Goal: Task Accomplishment & Management: Complete application form

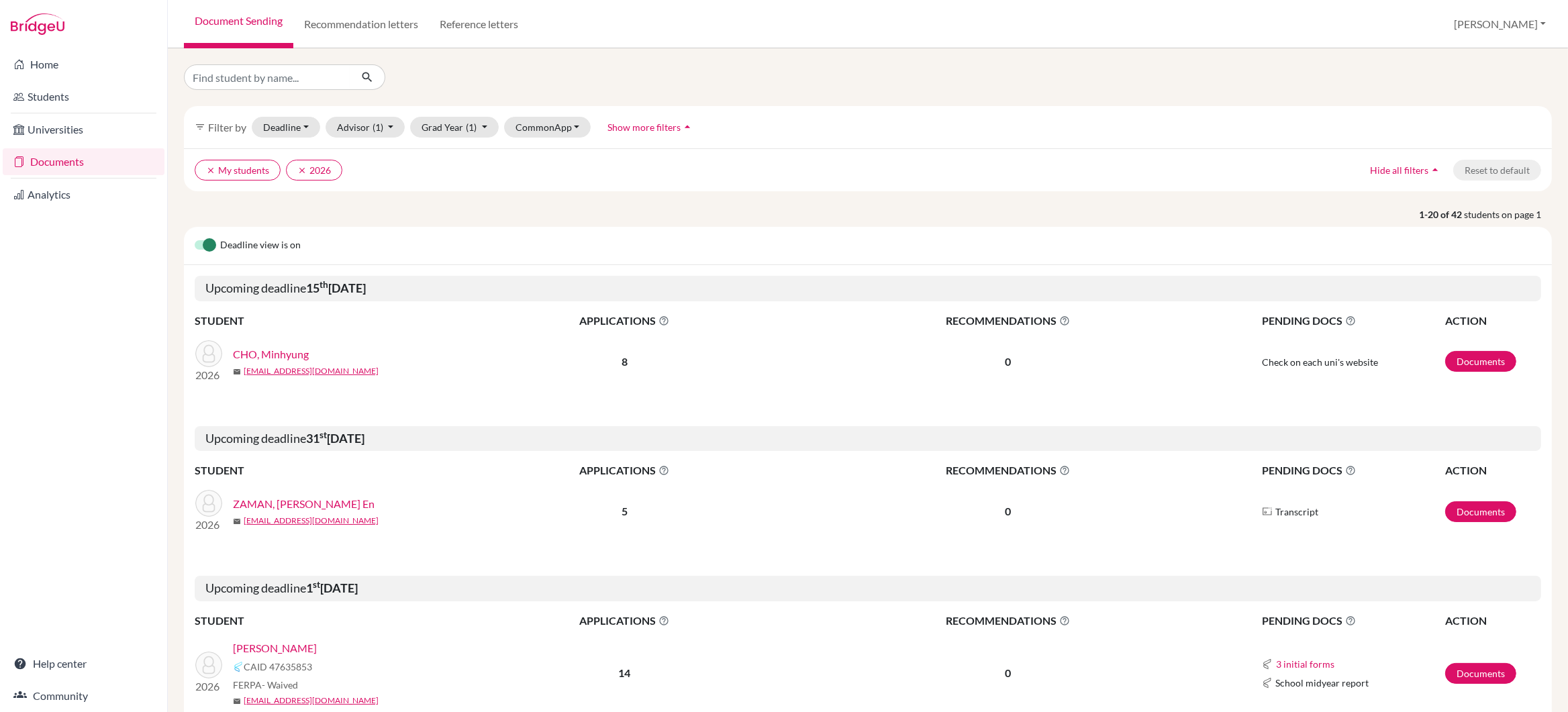
scroll to position [337, 0]
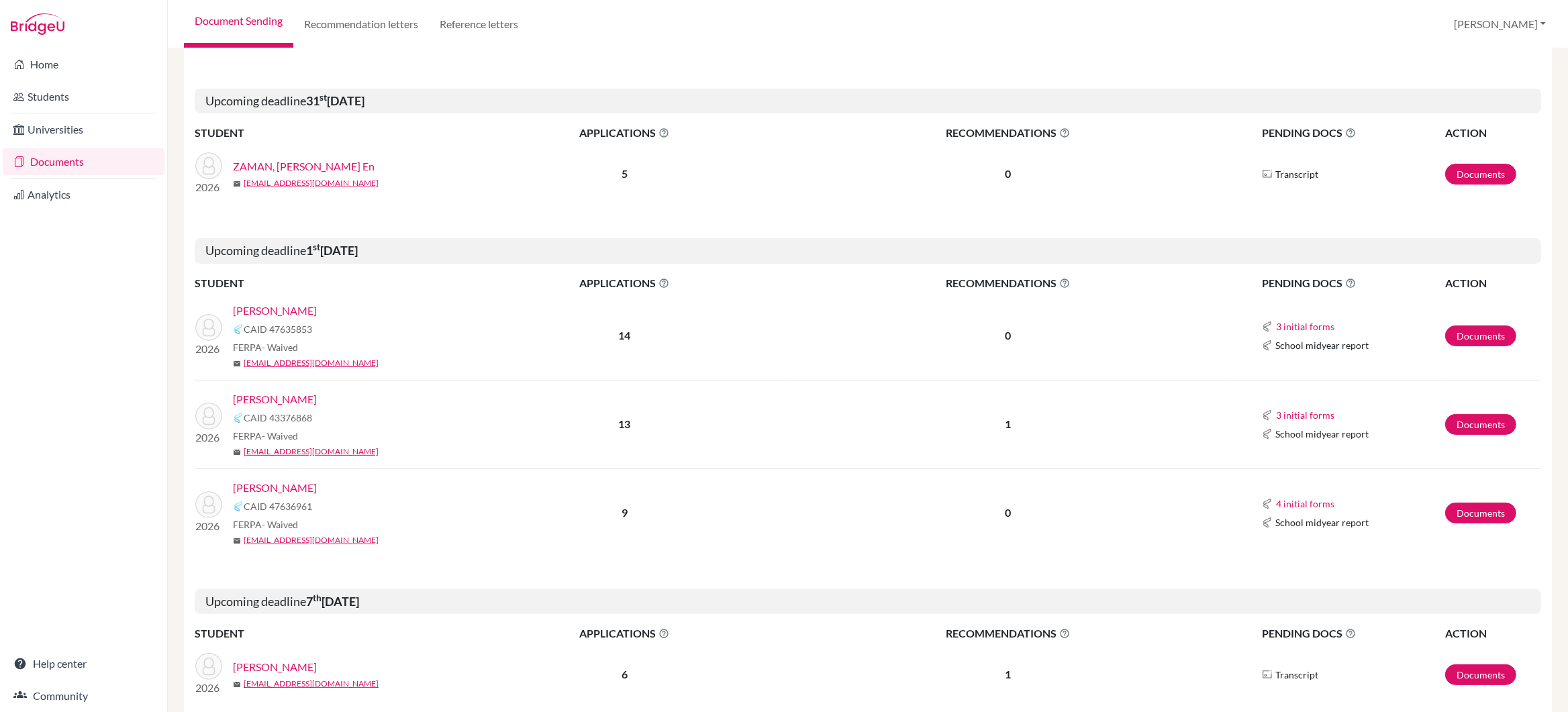
click at [264, 312] on link "[PERSON_NAME]" at bounding box center [275, 311] width 84 height 16
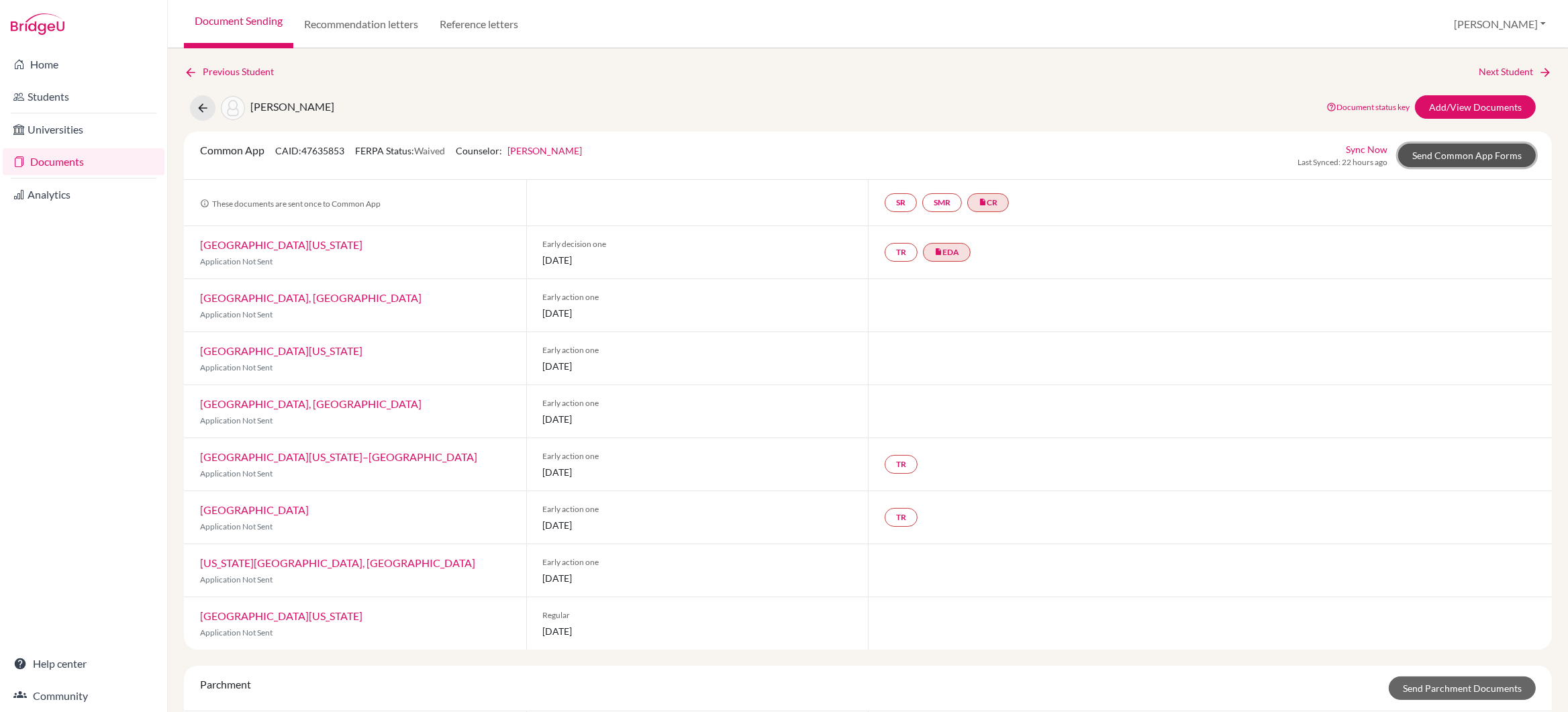
click at [1439, 159] on link "Send Common App Forms" at bounding box center [1467, 155] width 138 height 23
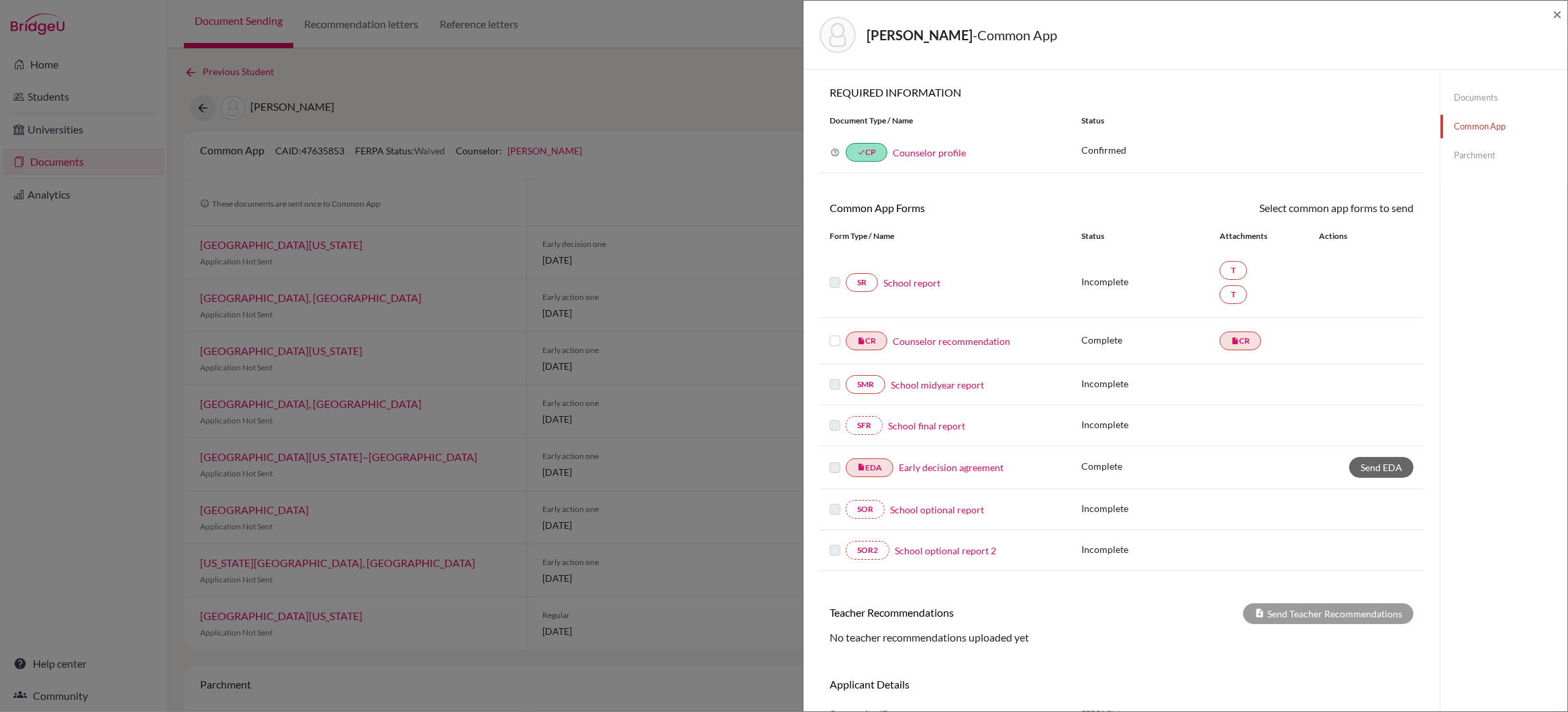
click at [909, 288] on link "School report" at bounding box center [912, 282] width 57 height 14
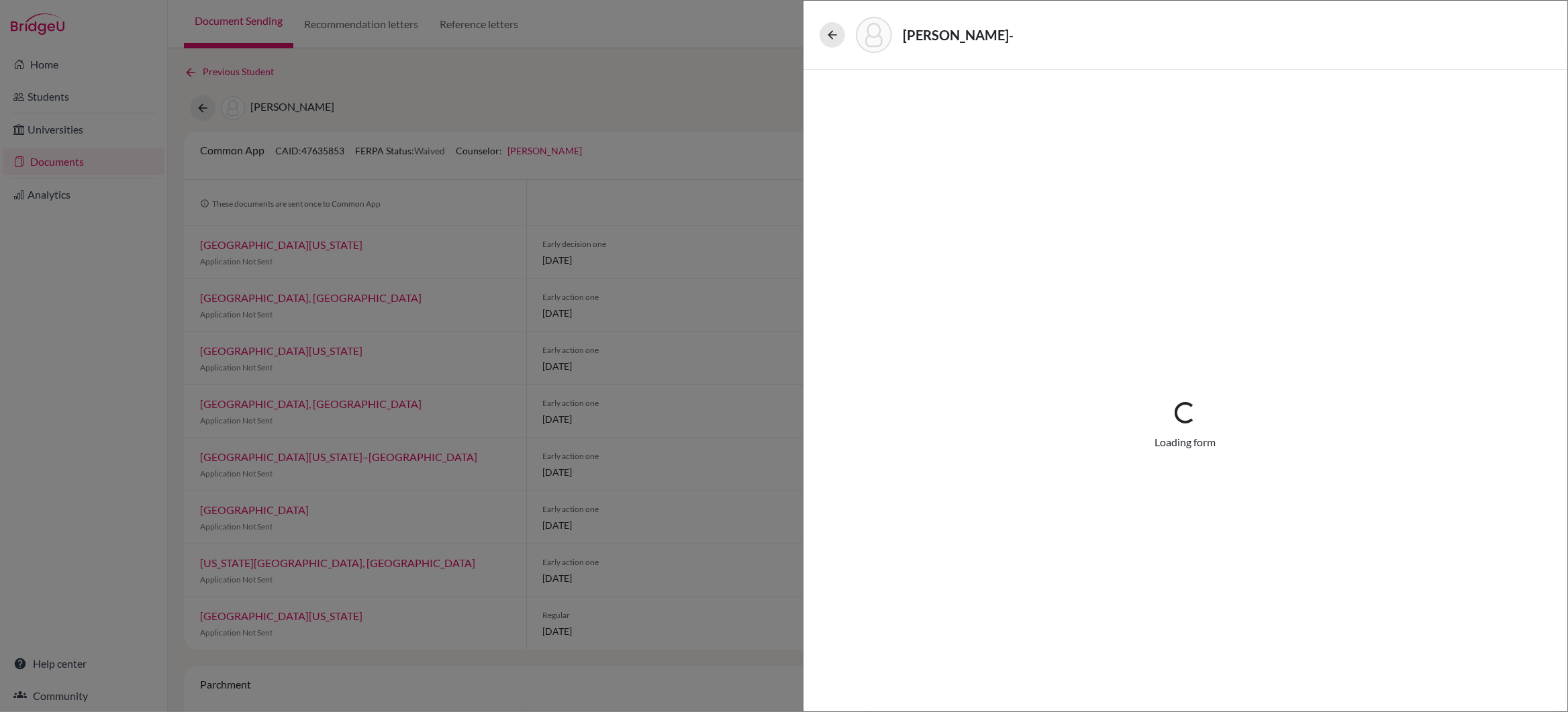
select select "4"
select select "677233"
select select "672597"
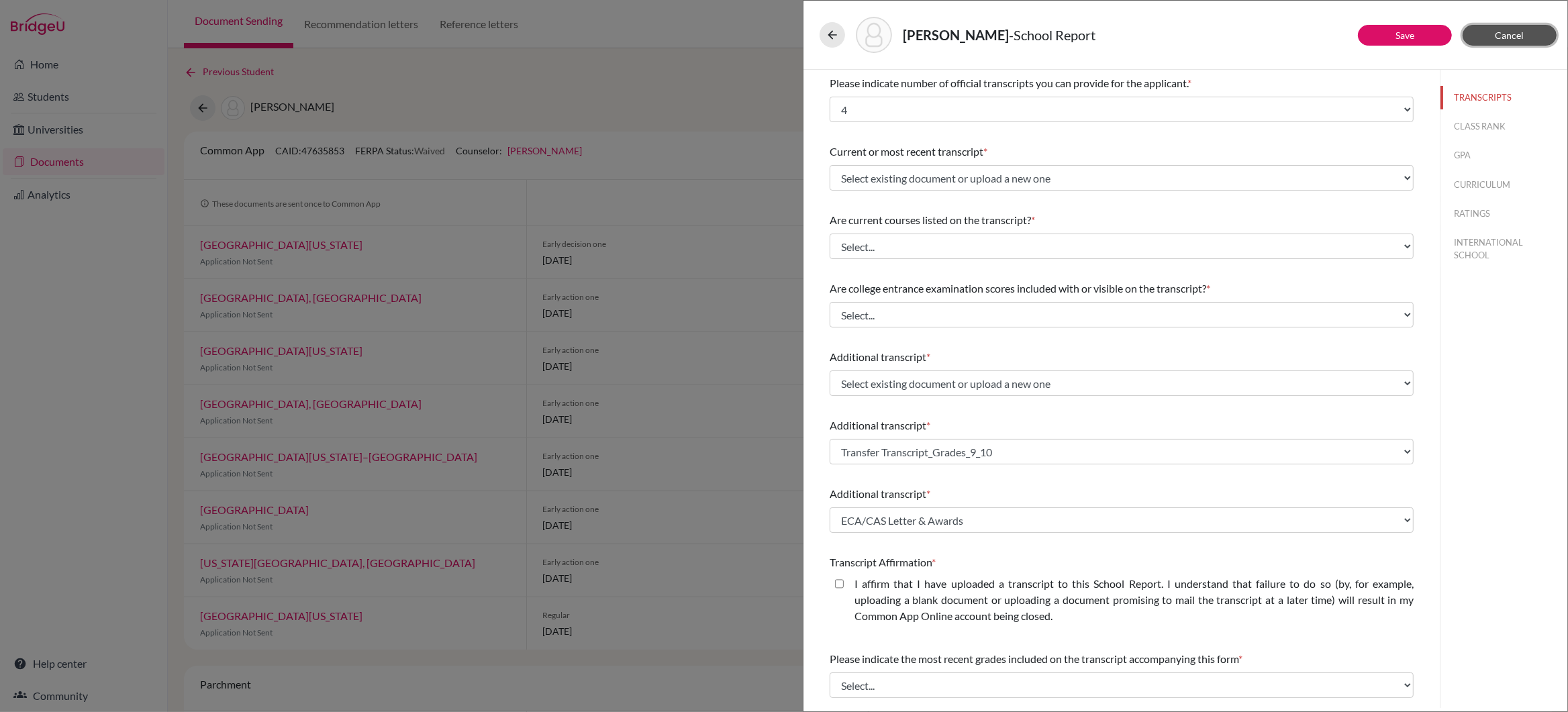
click at [1507, 32] on span "Cancel" at bounding box center [1511, 36] width 29 height 11
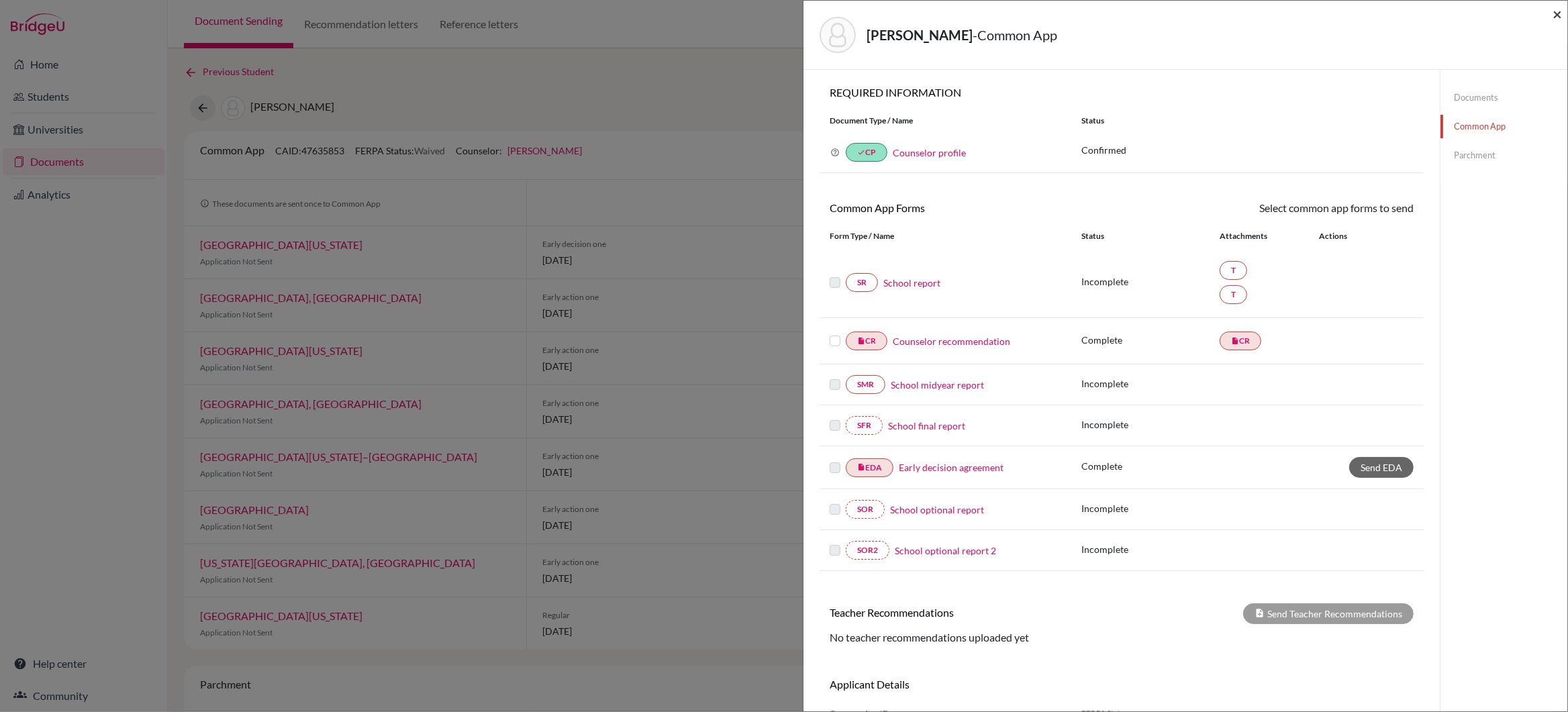
click at [1556, 13] on span "×" at bounding box center [1557, 14] width 10 height 19
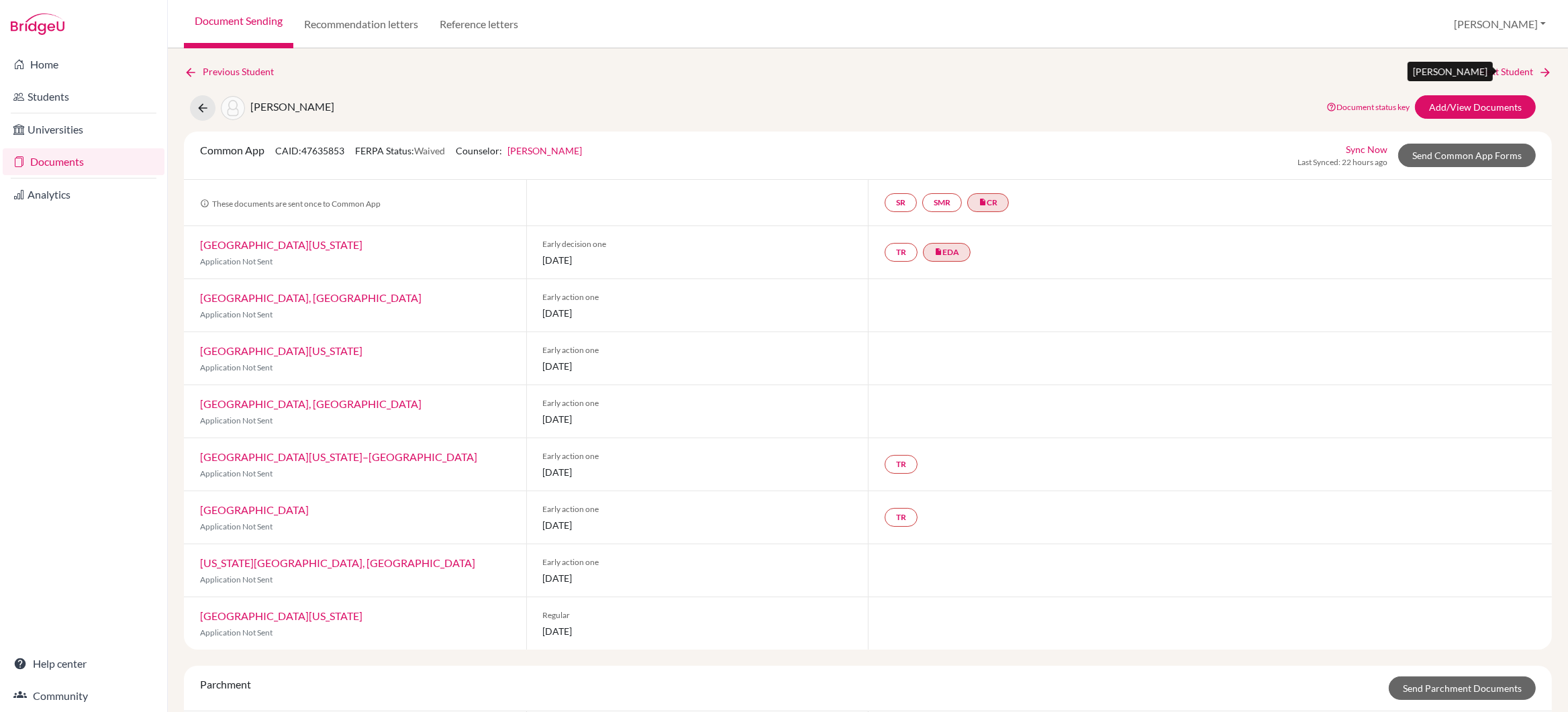
click at [1492, 68] on link "Next Student" at bounding box center [1515, 72] width 73 height 15
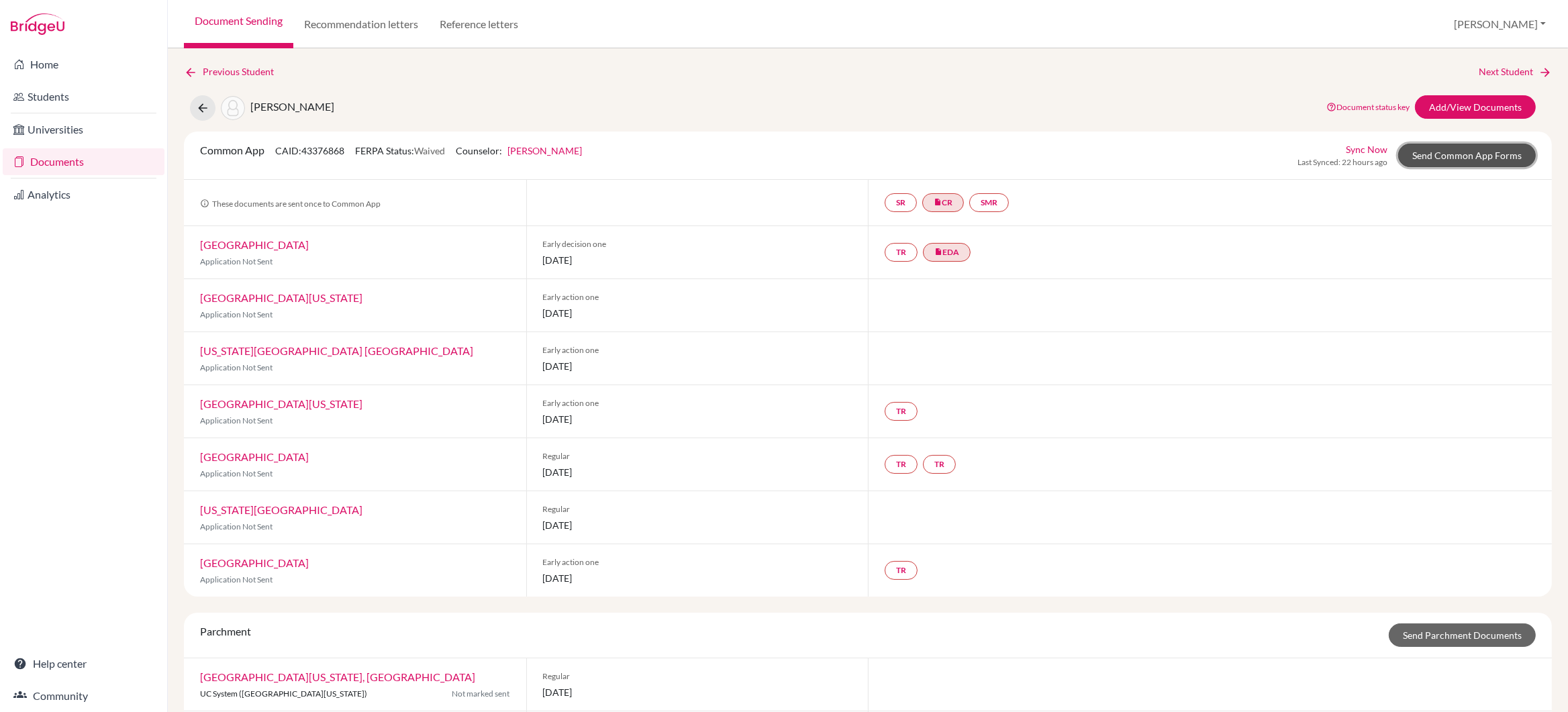
click at [1439, 155] on link "Send Common App Forms" at bounding box center [1467, 155] width 138 height 23
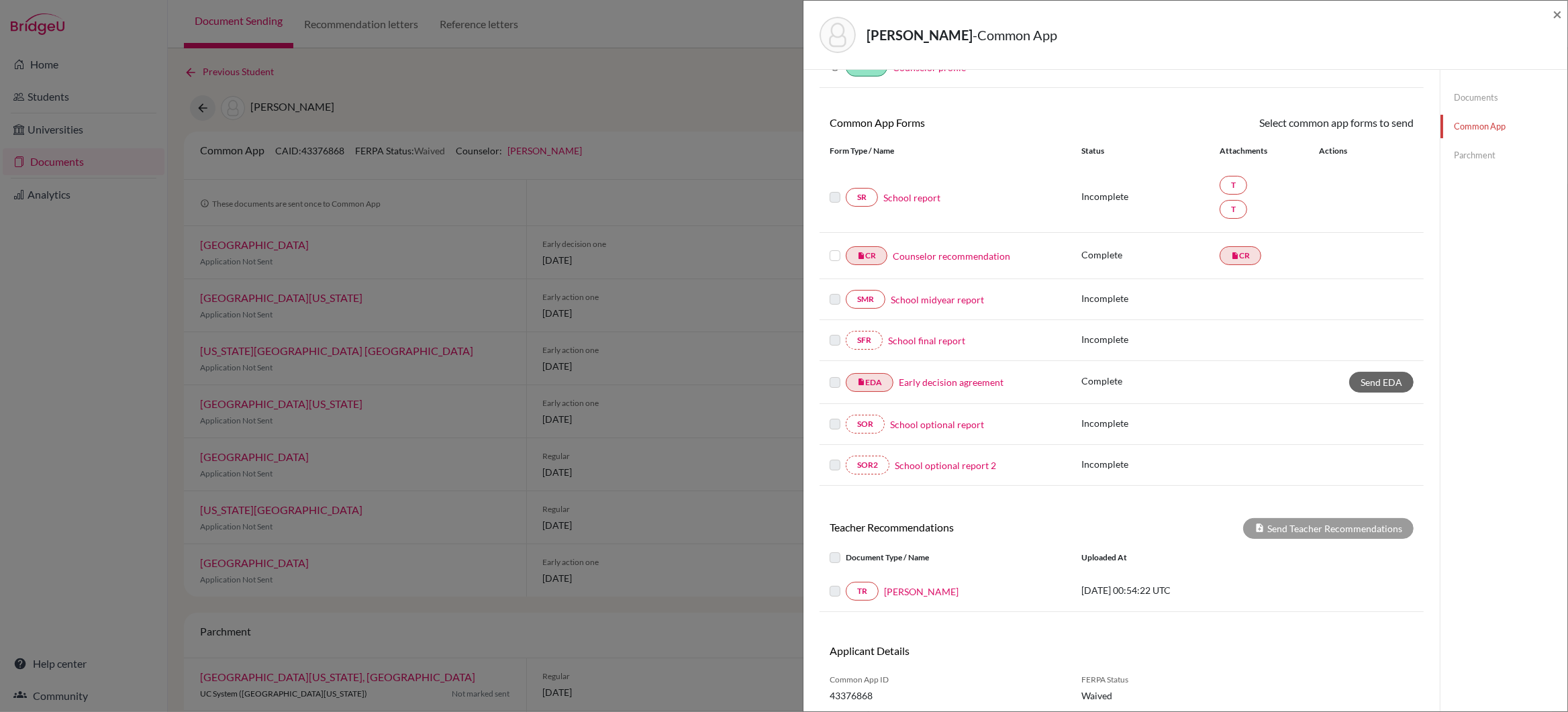
scroll to position [135, 0]
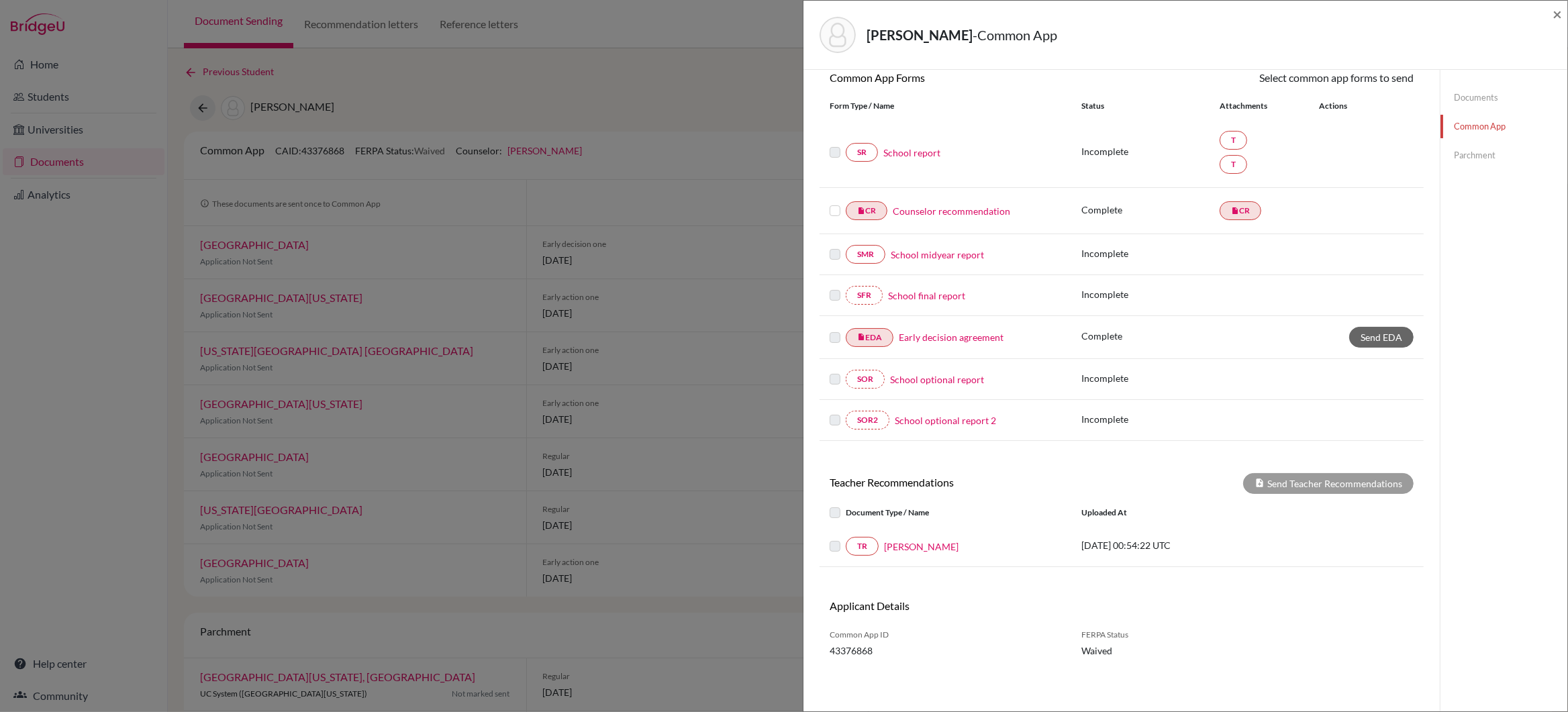
click at [903, 146] on link "School report" at bounding box center [912, 152] width 57 height 14
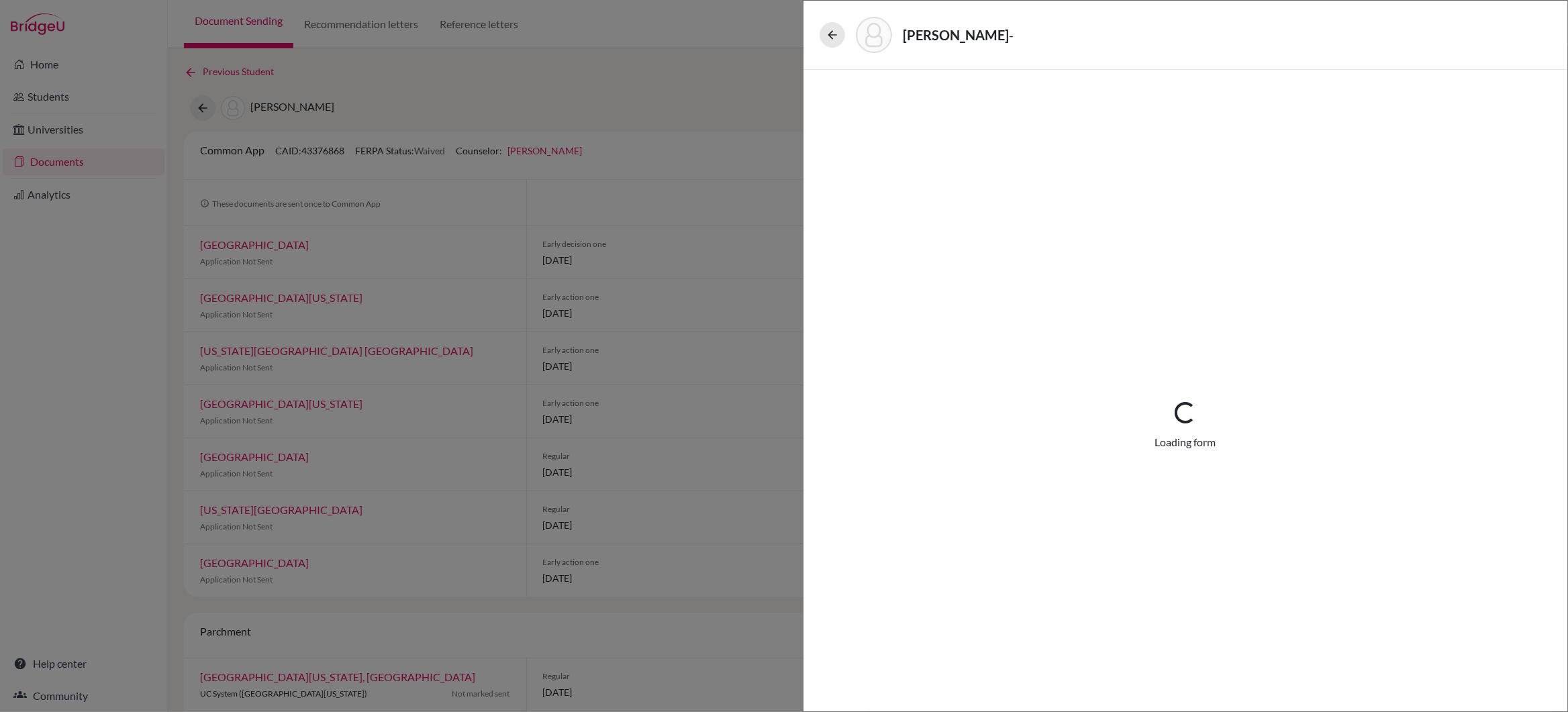
select select "4"
select select "674594"
select select "672593"
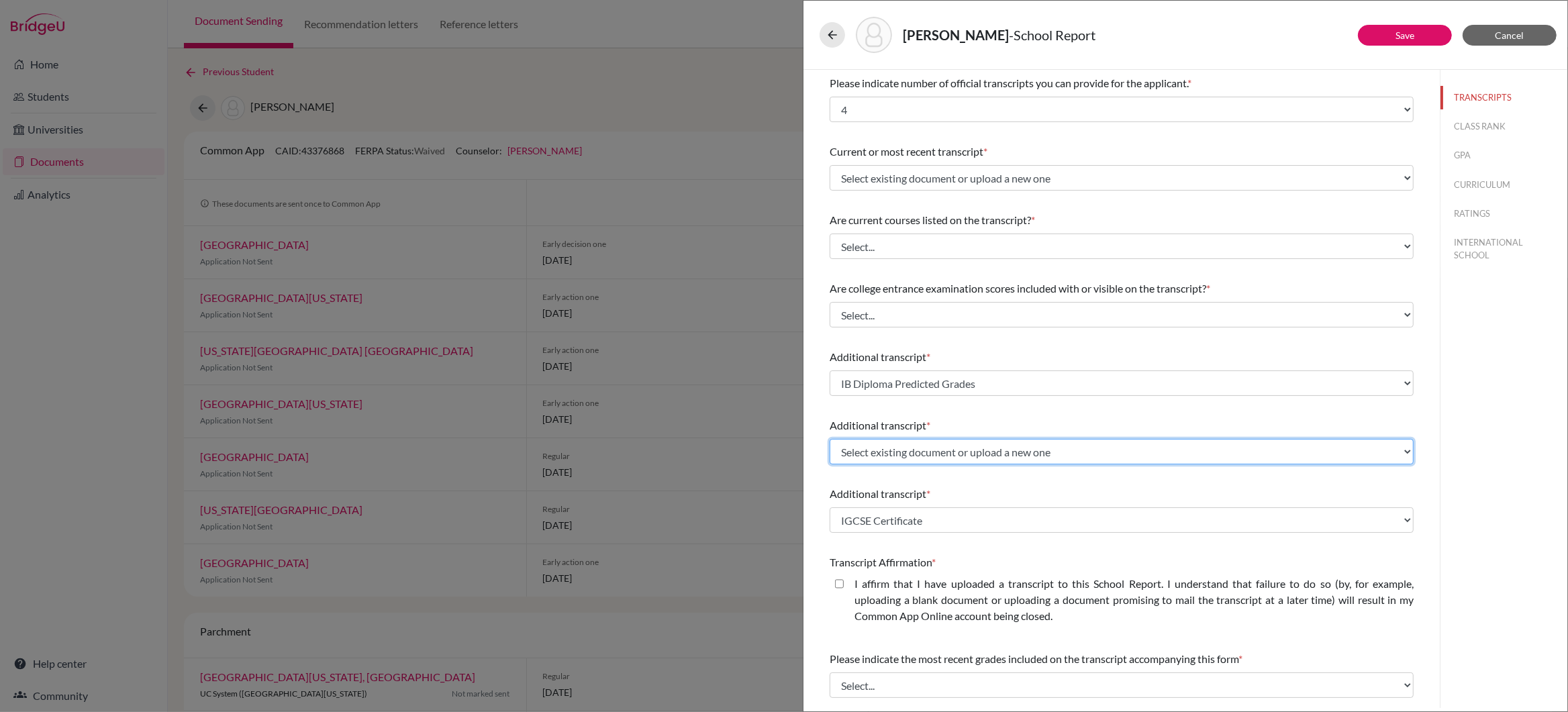
click at [1405, 453] on select "Select existing document or upload a new one IB Diploma Predicted Grades IGCSE …" at bounding box center [1121, 452] width 584 height 26
select select "Upload New File"
click at [829, 439] on select "Select existing document or upload a new one IB Diploma Predicted Grades IGCSE …" at bounding box center [1121, 452] width 584 height 26
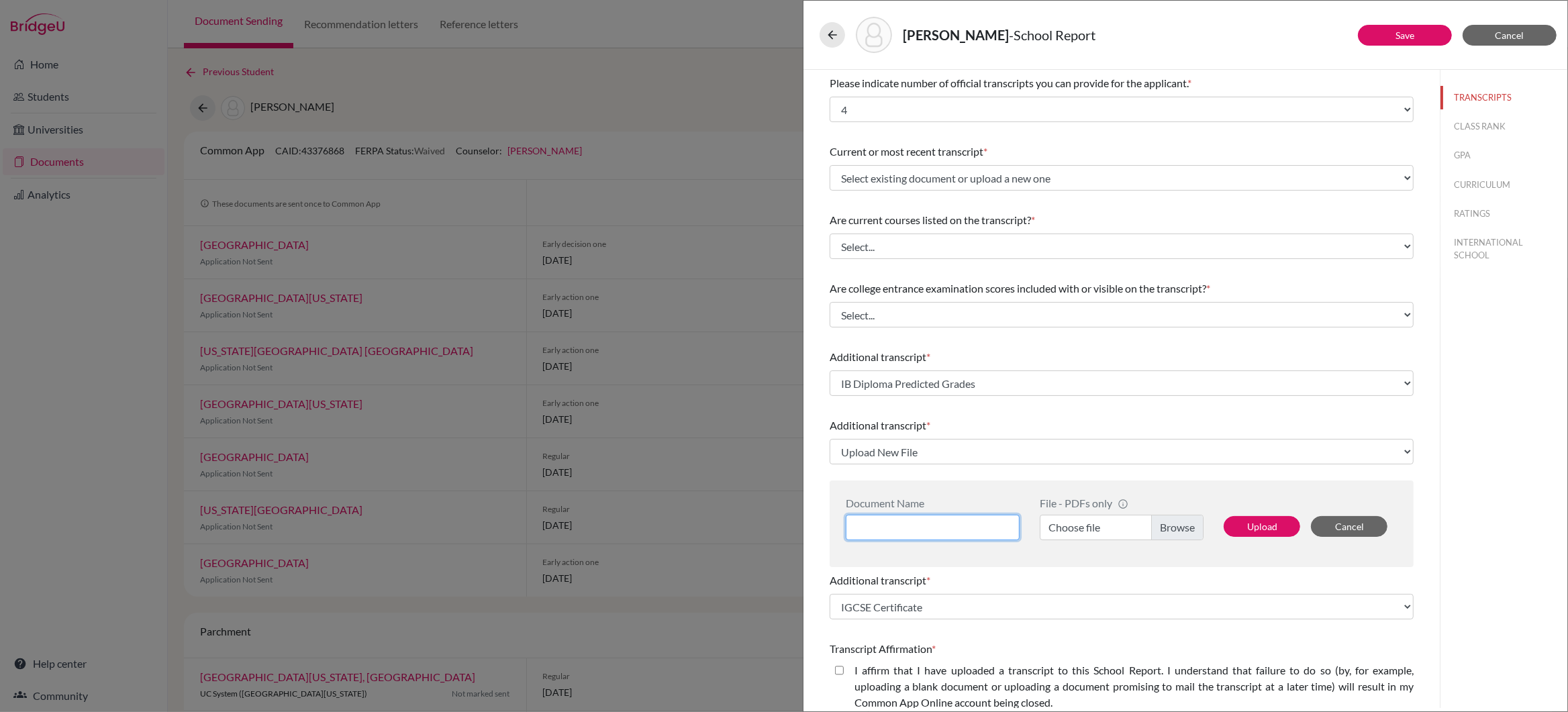
click at [881, 528] on input at bounding box center [932, 528] width 174 height 26
type input "CAS/ECA/Awards Letter"
click at [1180, 528] on label "Choose file" at bounding box center [1121, 528] width 163 height 26
click at [1180, 528] on input "Choose file" at bounding box center [1121, 528] width 163 height 26
click at [1256, 524] on button "Upload" at bounding box center [1262, 527] width 77 height 21
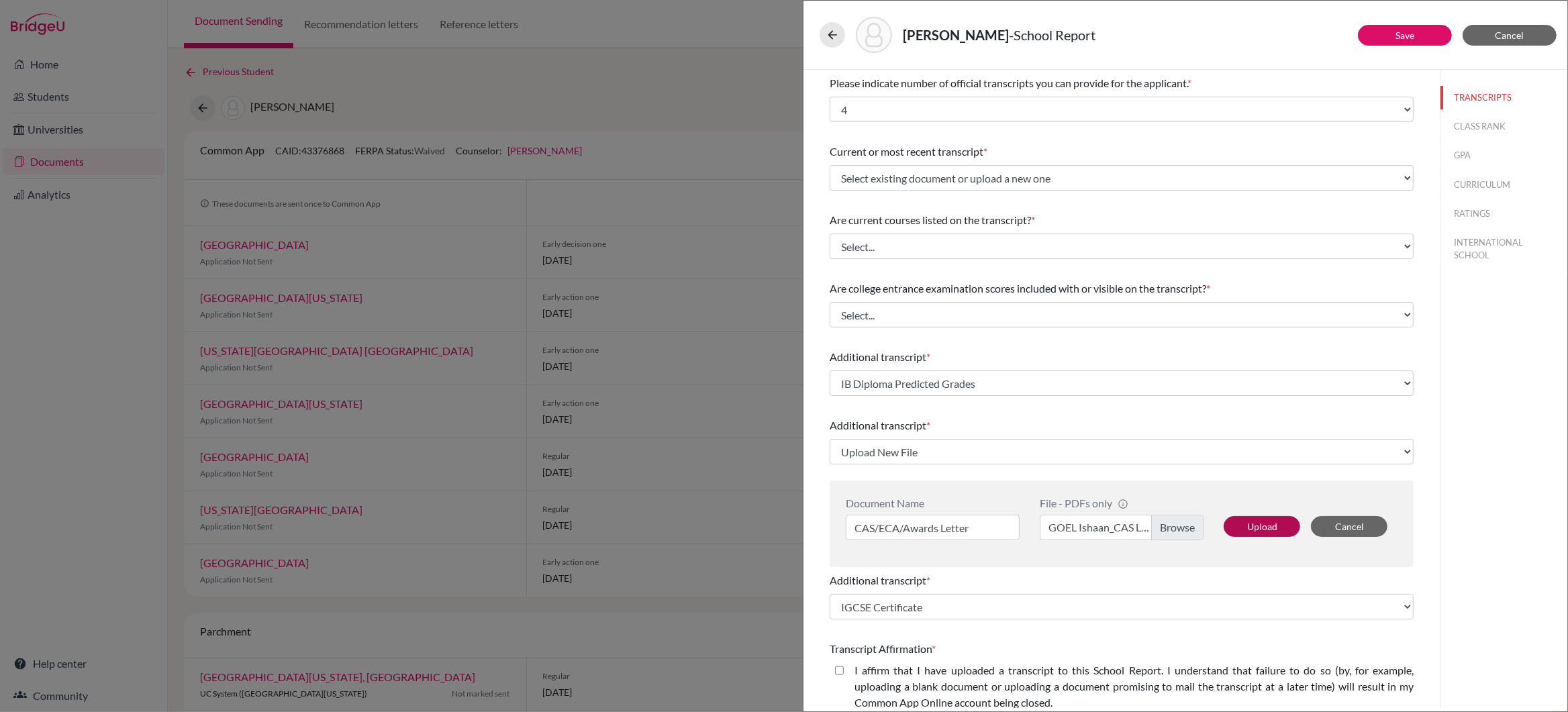
select select "679246"
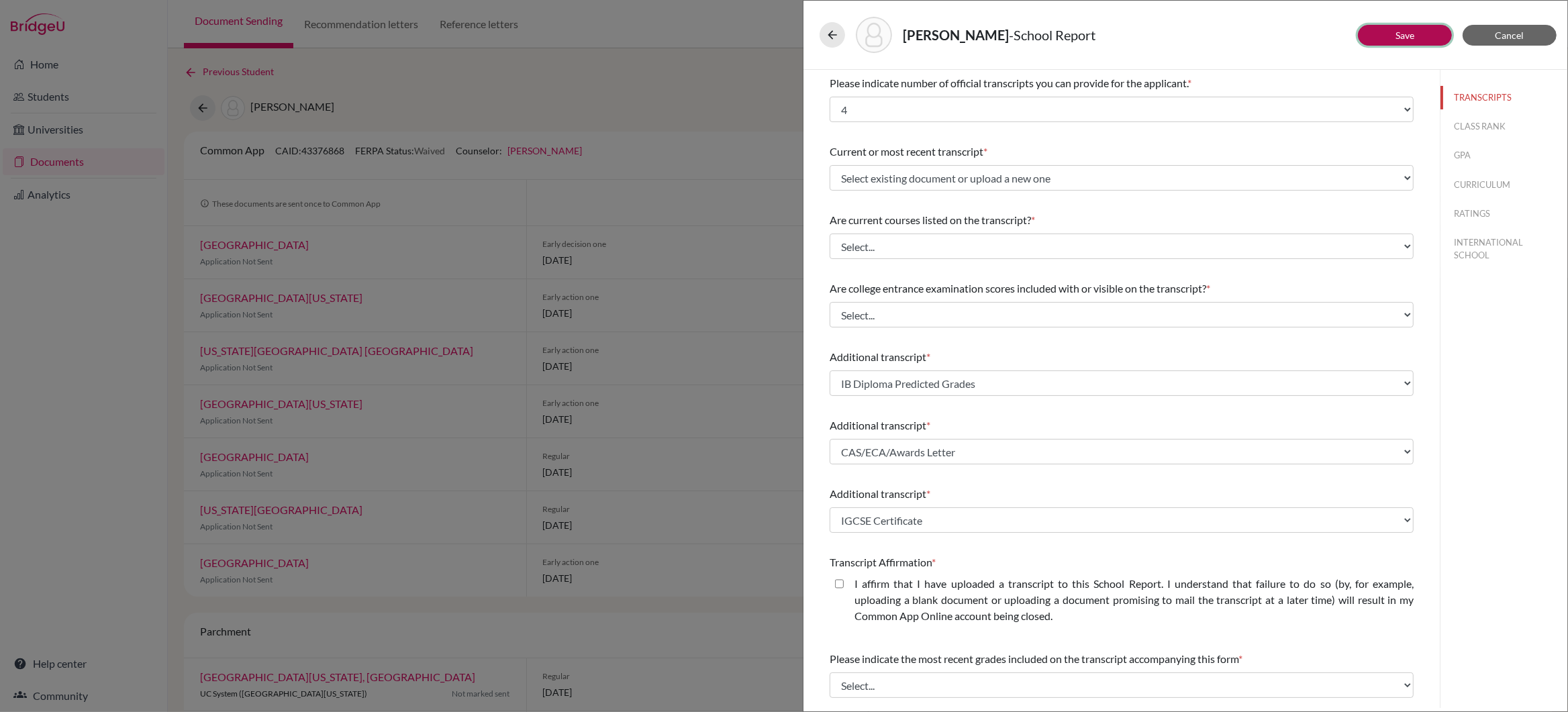
click at [1403, 36] on link "Save" at bounding box center [1405, 36] width 19 height 11
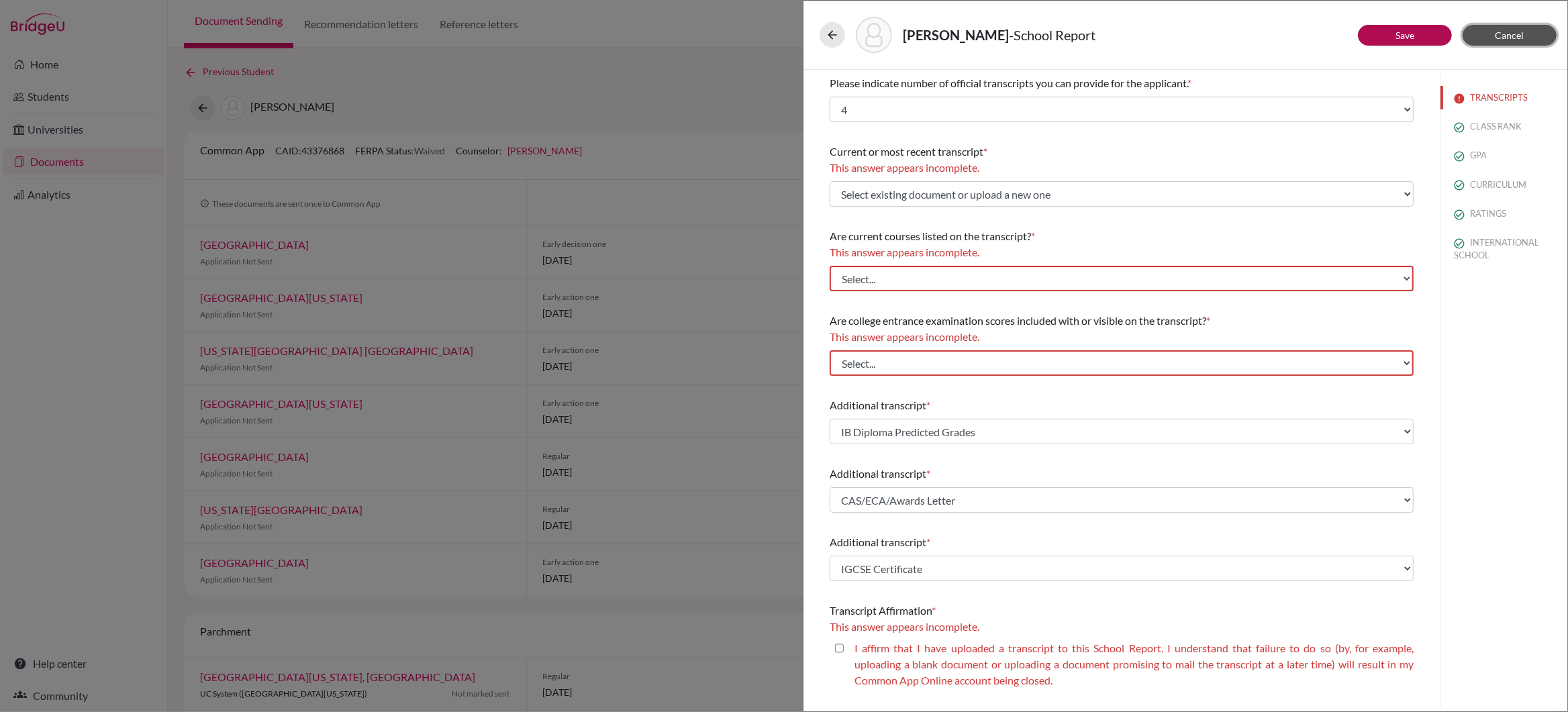
click at [1504, 31] on span "Cancel" at bounding box center [1511, 36] width 29 height 11
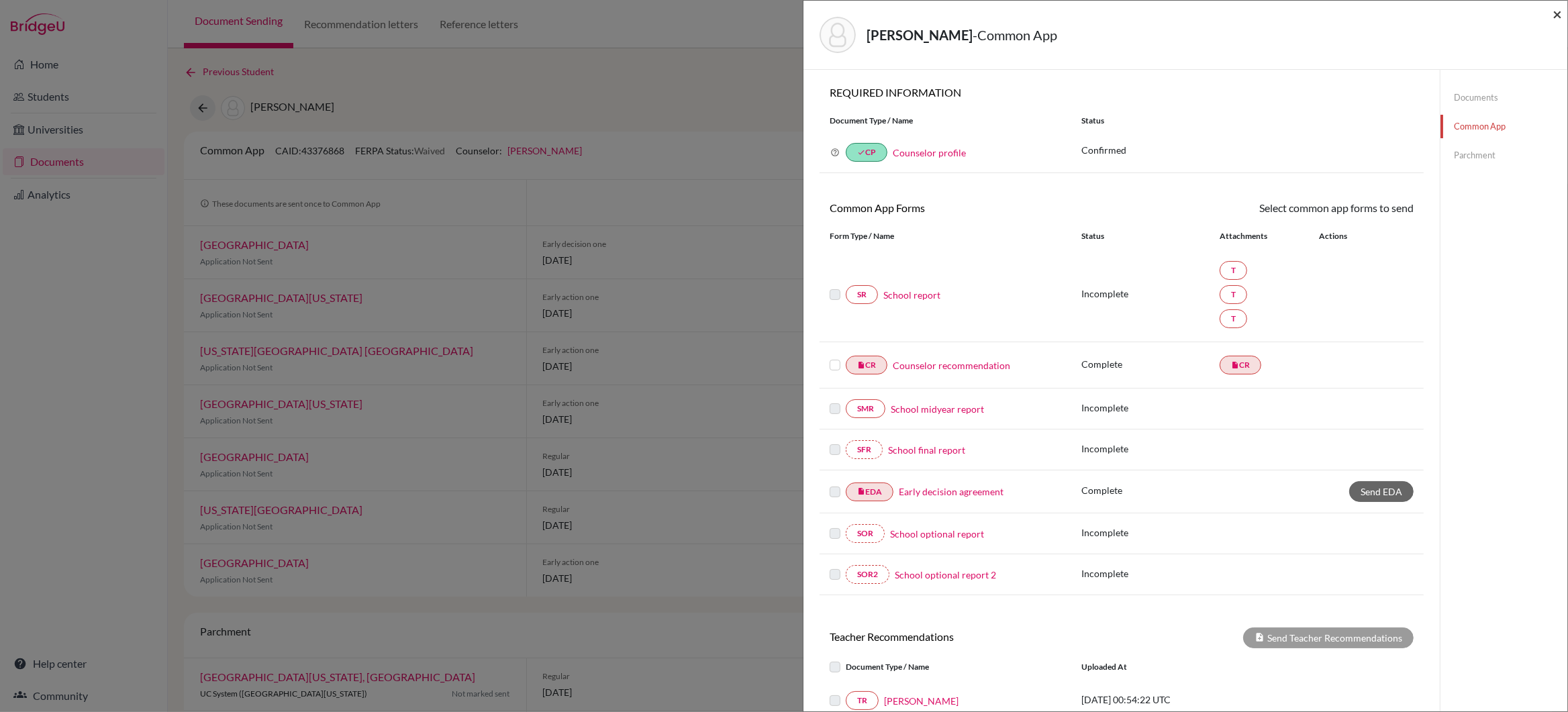
click at [1557, 14] on span "×" at bounding box center [1557, 14] width 10 height 19
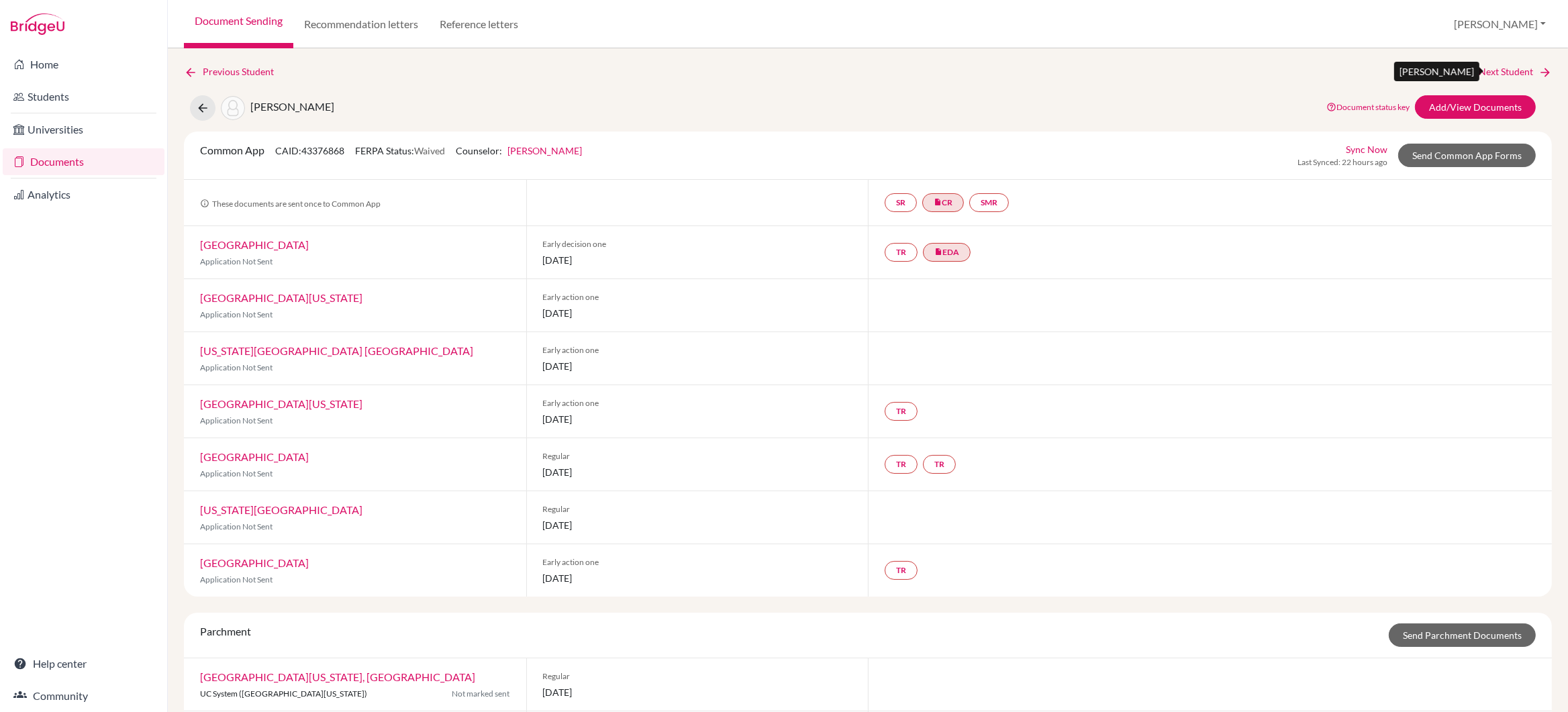
click at [1488, 71] on link "Next Student" at bounding box center [1515, 72] width 73 height 15
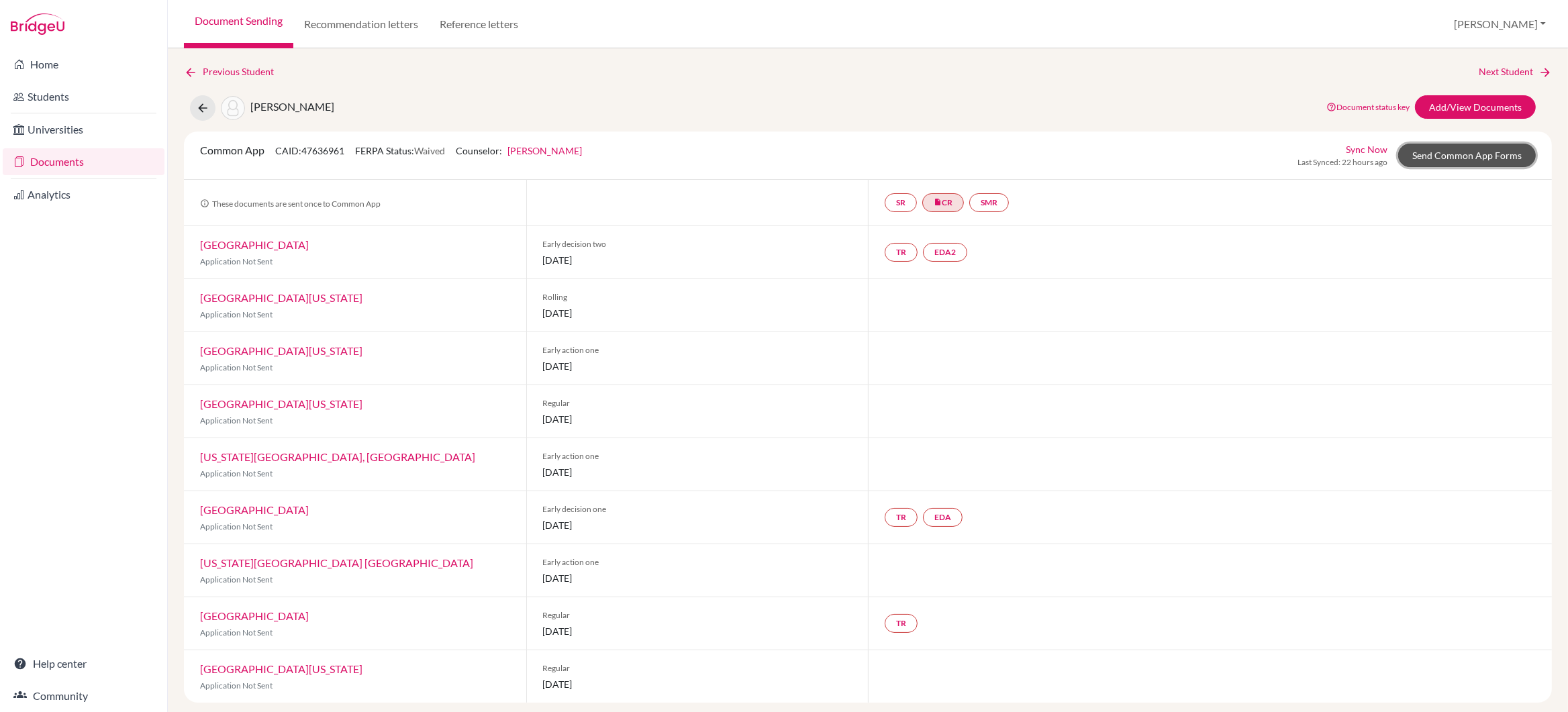
click at [1464, 155] on link "Send Common App Forms" at bounding box center [1467, 155] width 138 height 23
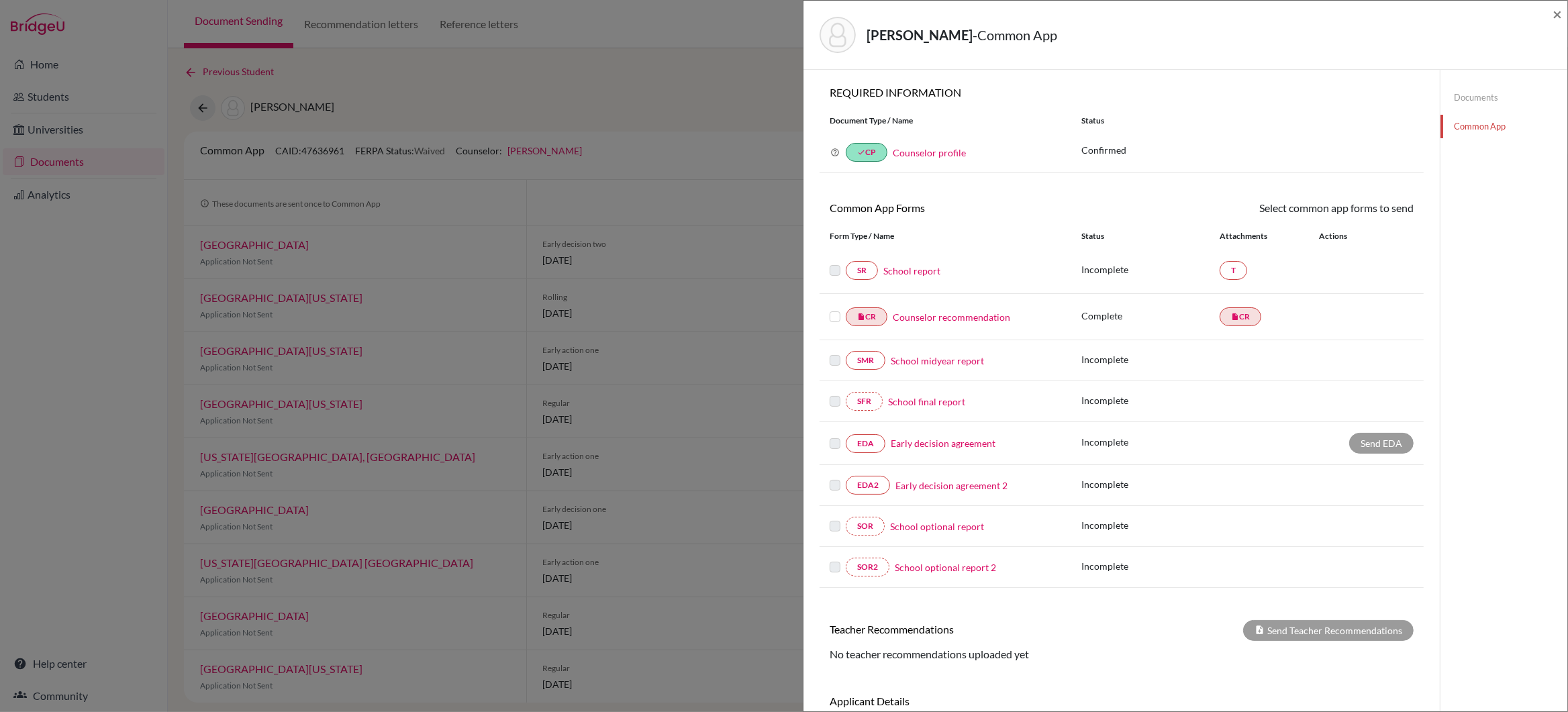
click at [893, 269] on link "School report" at bounding box center [912, 270] width 57 height 14
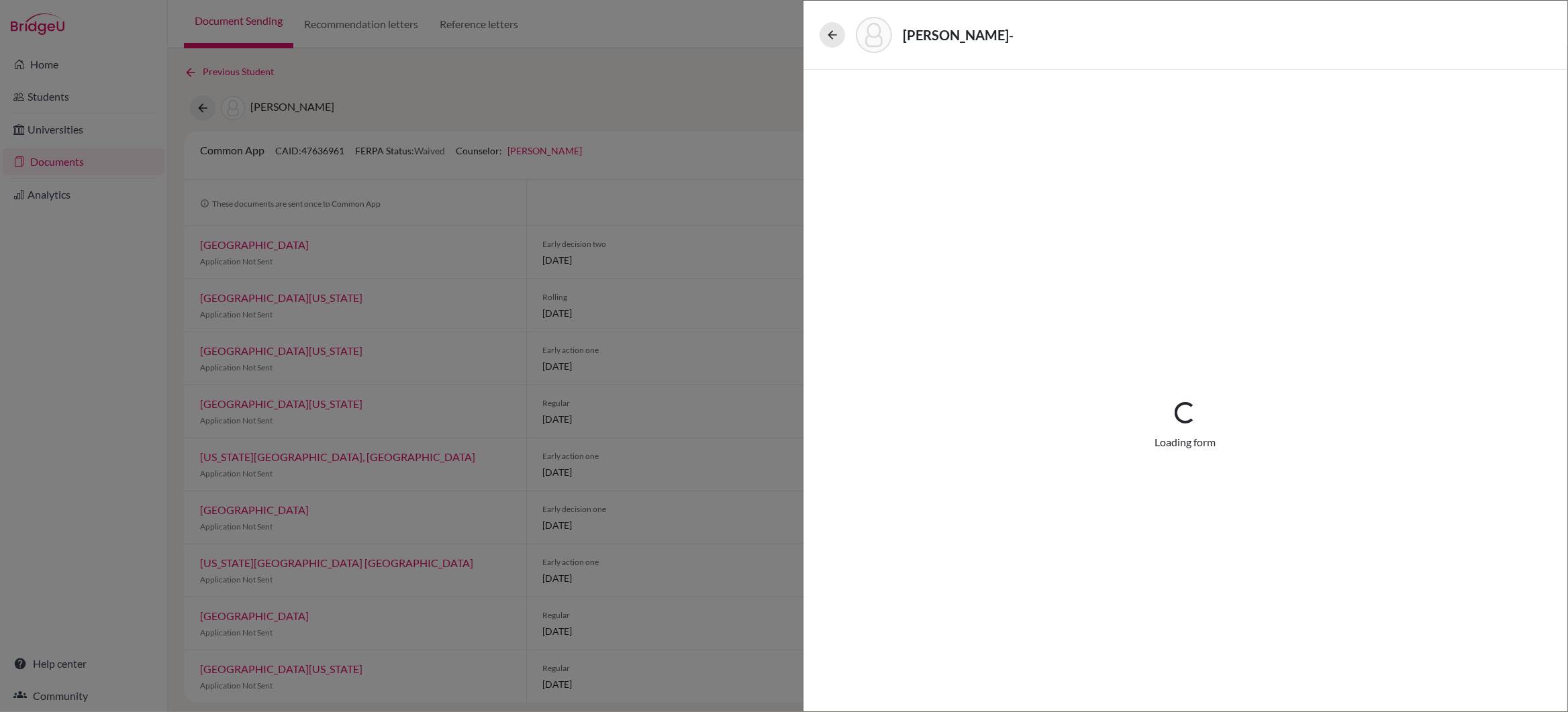
select select "4"
select select "672599"
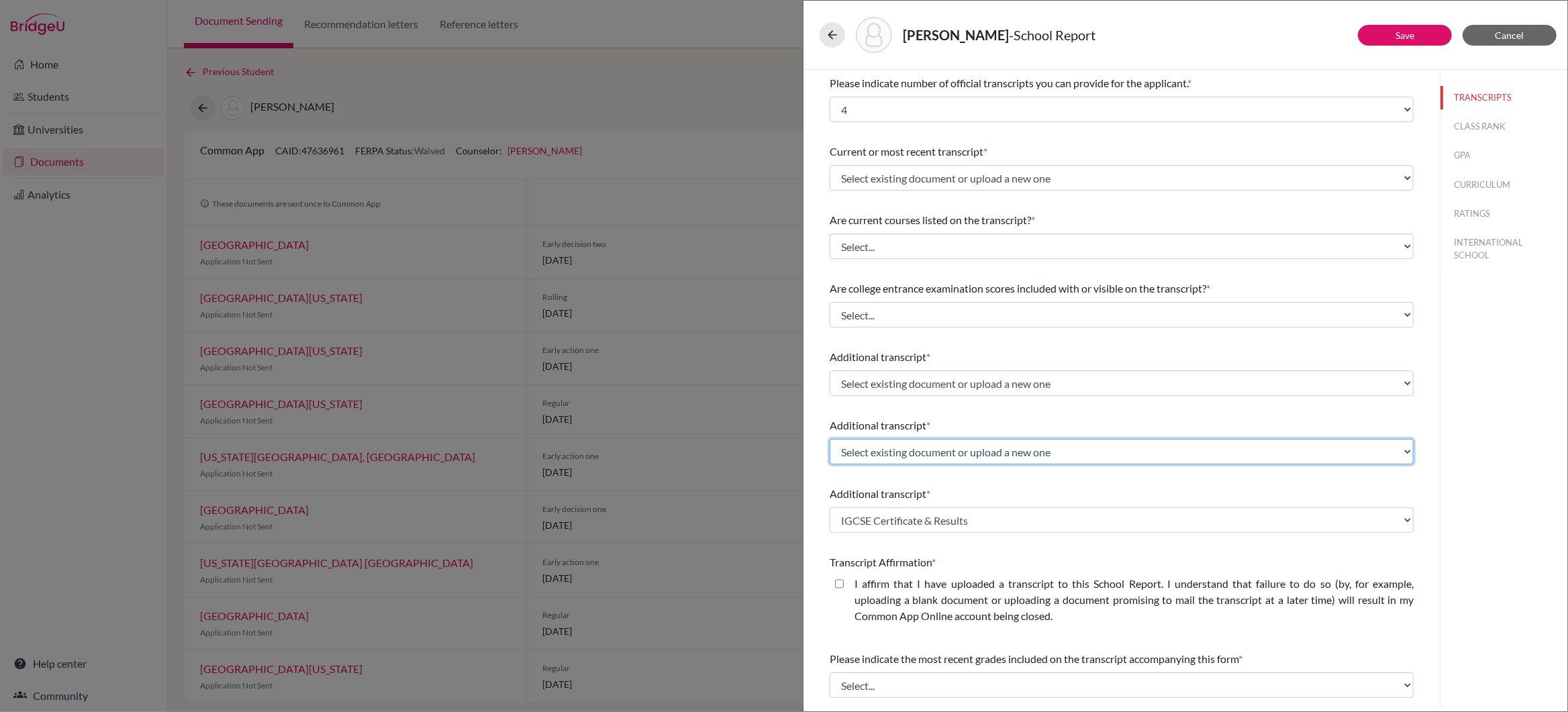
click at [1405, 451] on select "Select existing document or upload a new one IGCSE Certificate & Results Upload…" at bounding box center [1121, 452] width 584 height 26
select select "Upload New File"
click at [829, 439] on select "Select existing document or upload a new one IGCSE Certificate & Results Upload…" at bounding box center [1121, 452] width 584 height 26
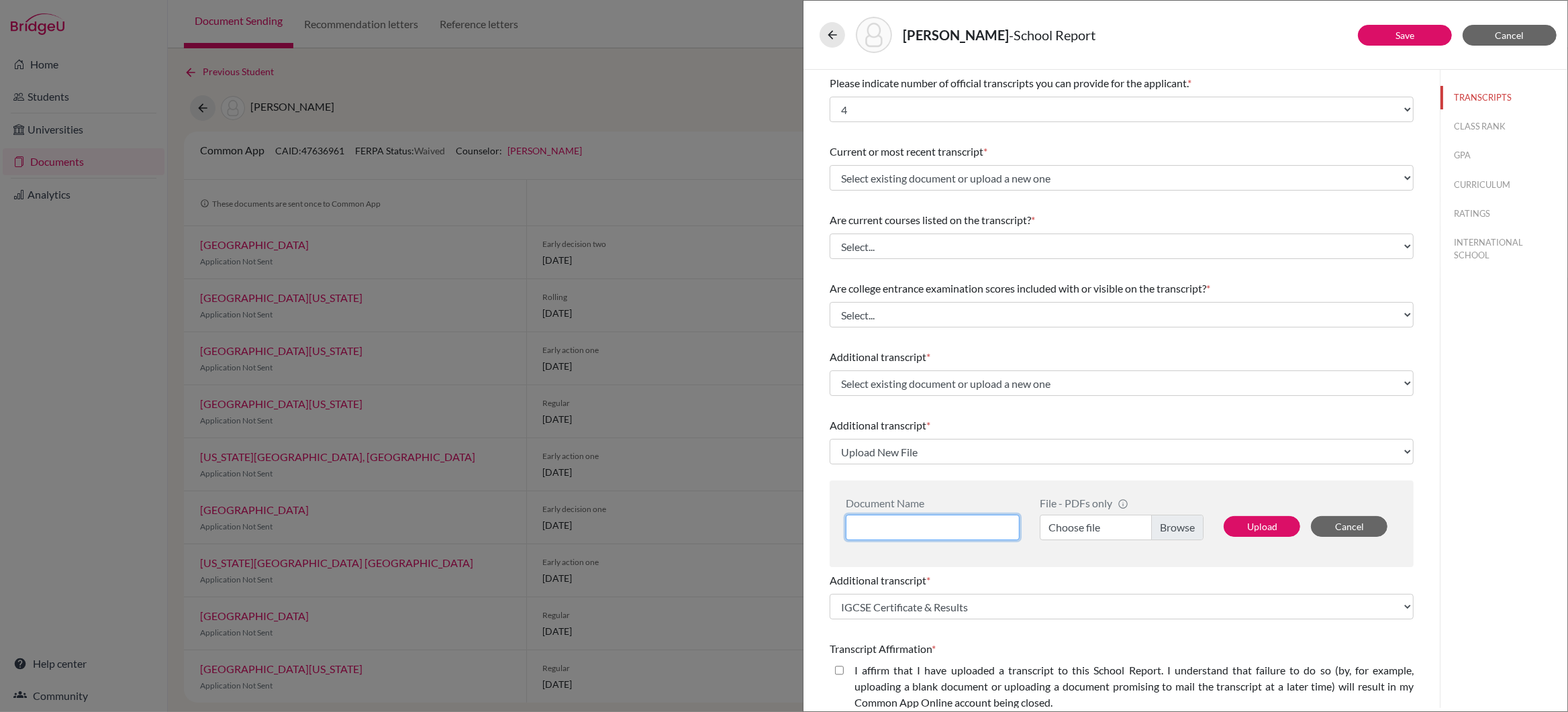
click at [879, 527] on input at bounding box center [932, 528] width 174 height 26
type input "ECAs and Awards Letter"
click at [1172, 528] on label "Choose file" at bounding box center [1121, 528] width 163 height 26
click at [1172, 528] on input "Choose file" at bounding box center [1121, 528] width 163 height 26
click at [1261, 524] on button "Upload" at bounding box center [1262, 527] width 77 height 21
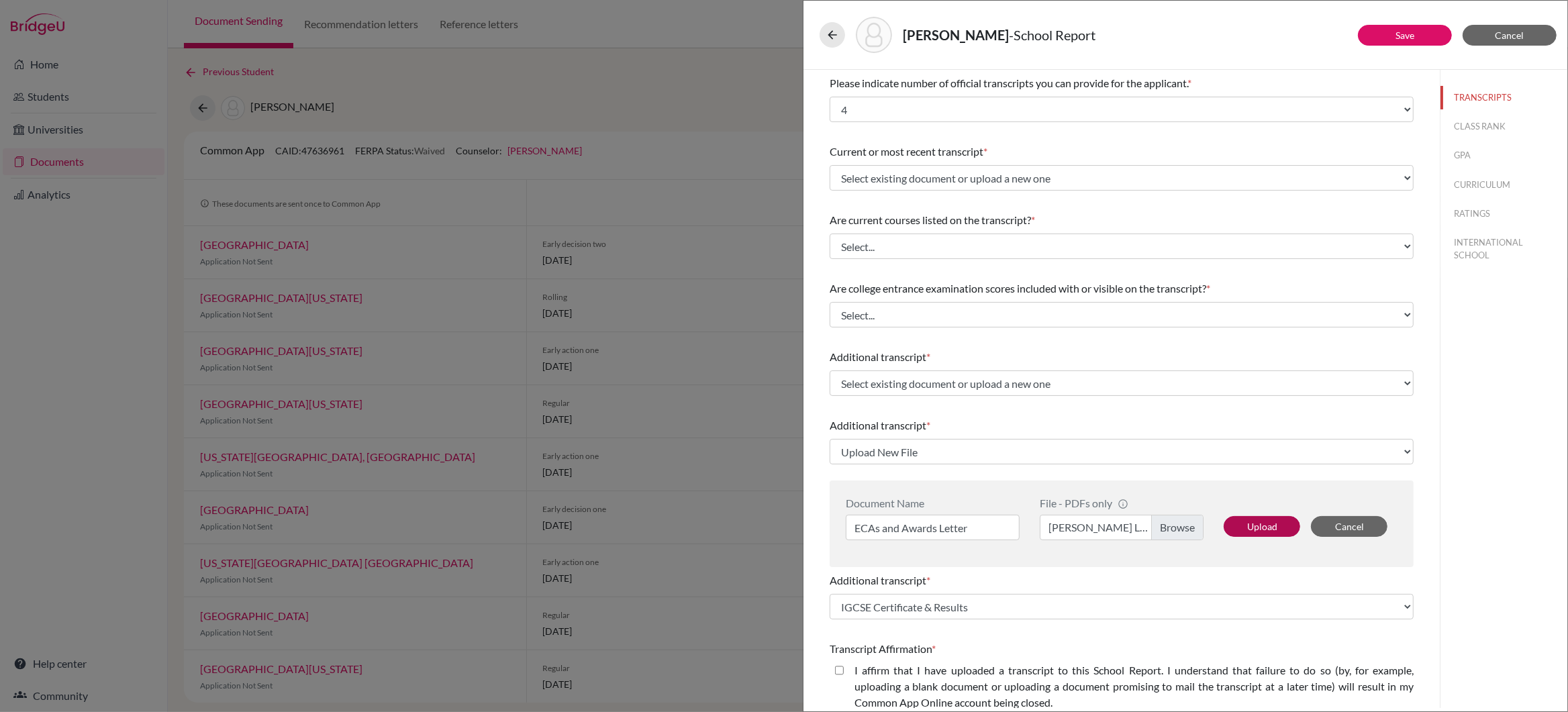
select select "679247"
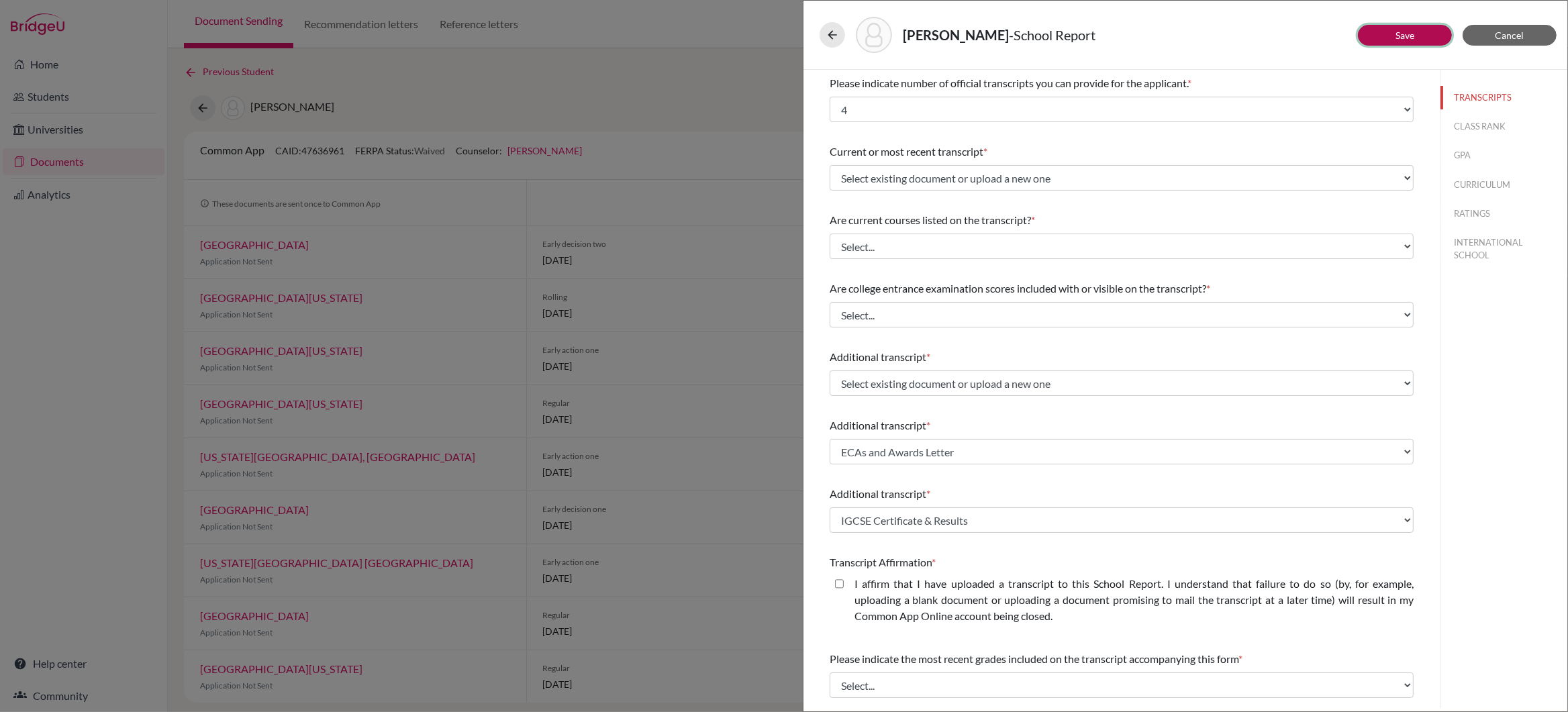
click at [1402, 32] on link "Save" at bounding box center [1405, 36] width 19 height 11
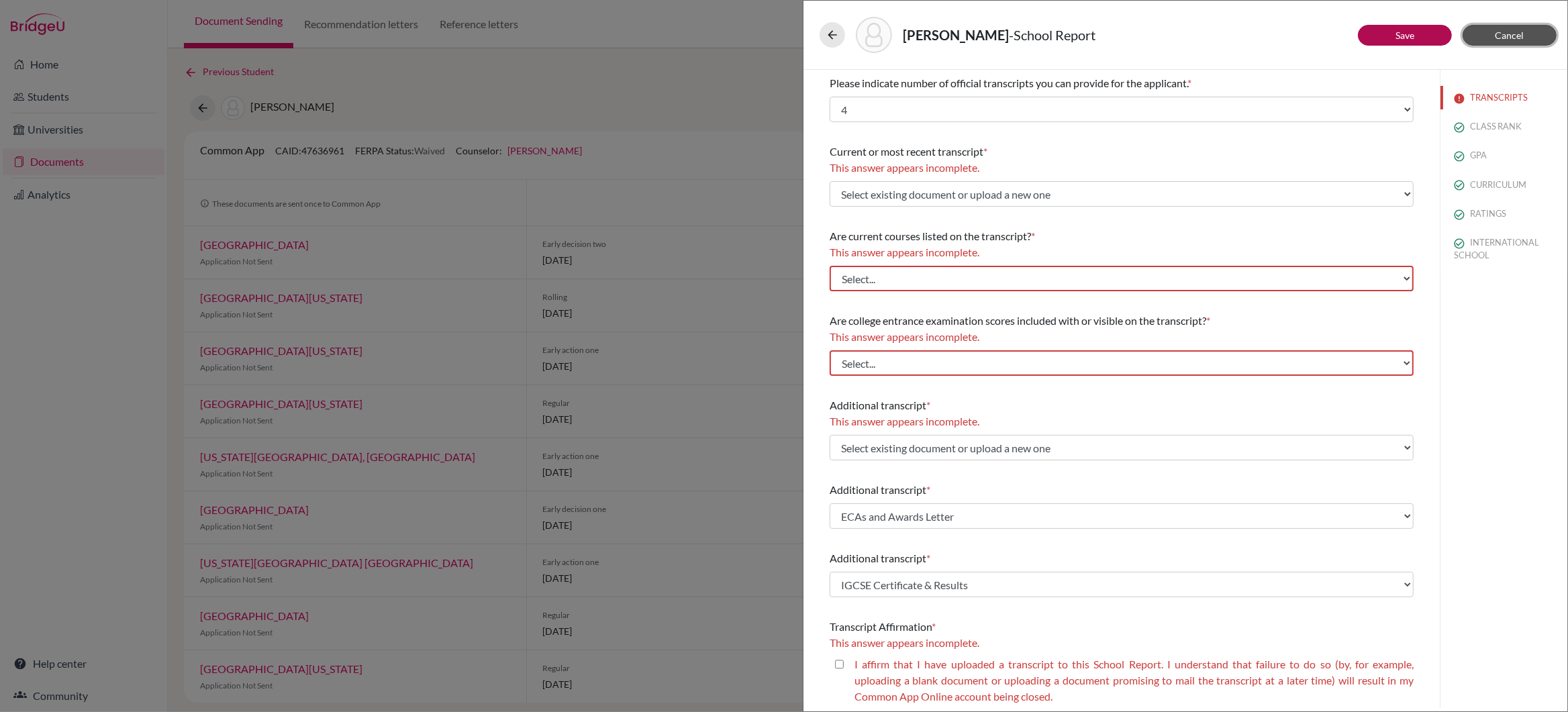
click at [1515, 32] on span "Cancel" at bounding box center [1511, 36] width 29 height 11
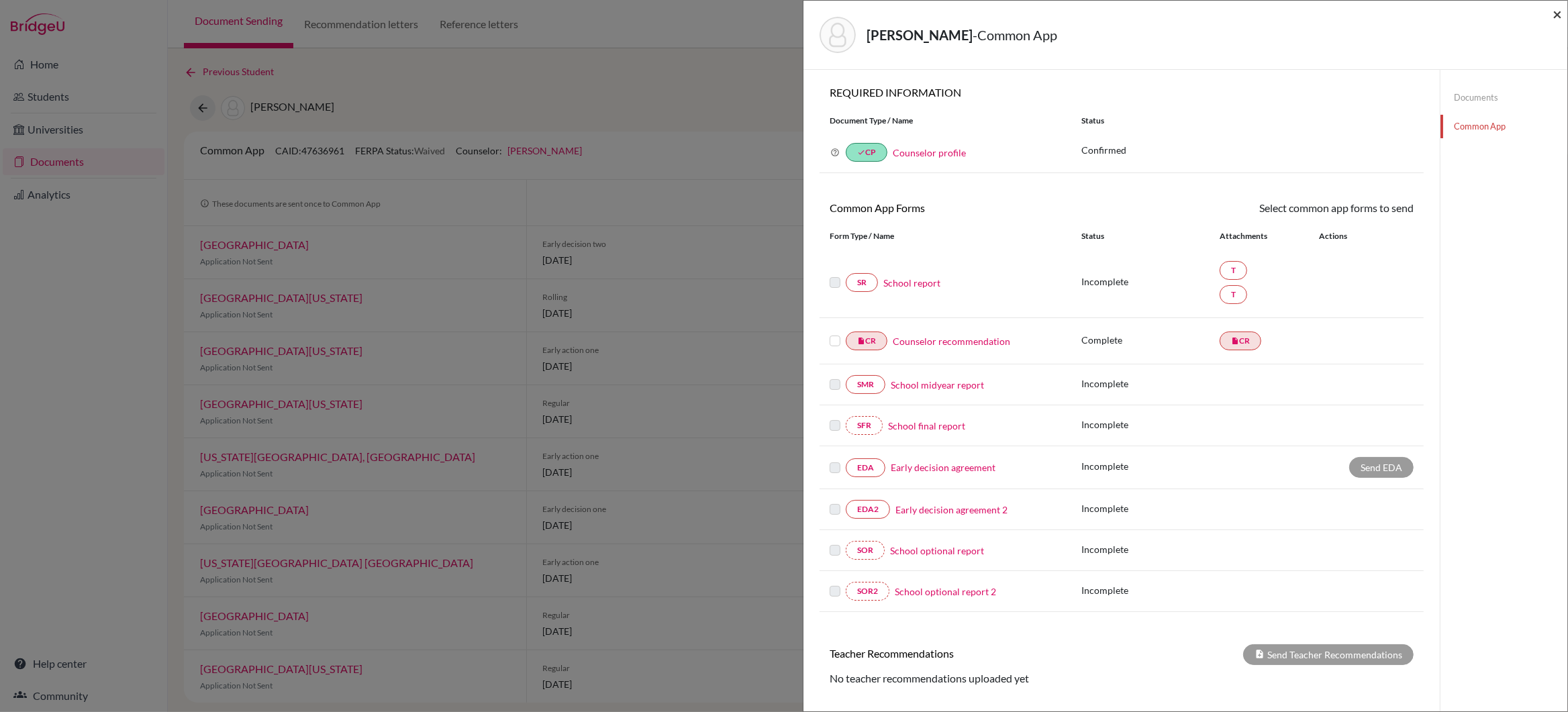
click at [1557, 14] on span "×" at bounding box center [1557, 14] width 10 height 19
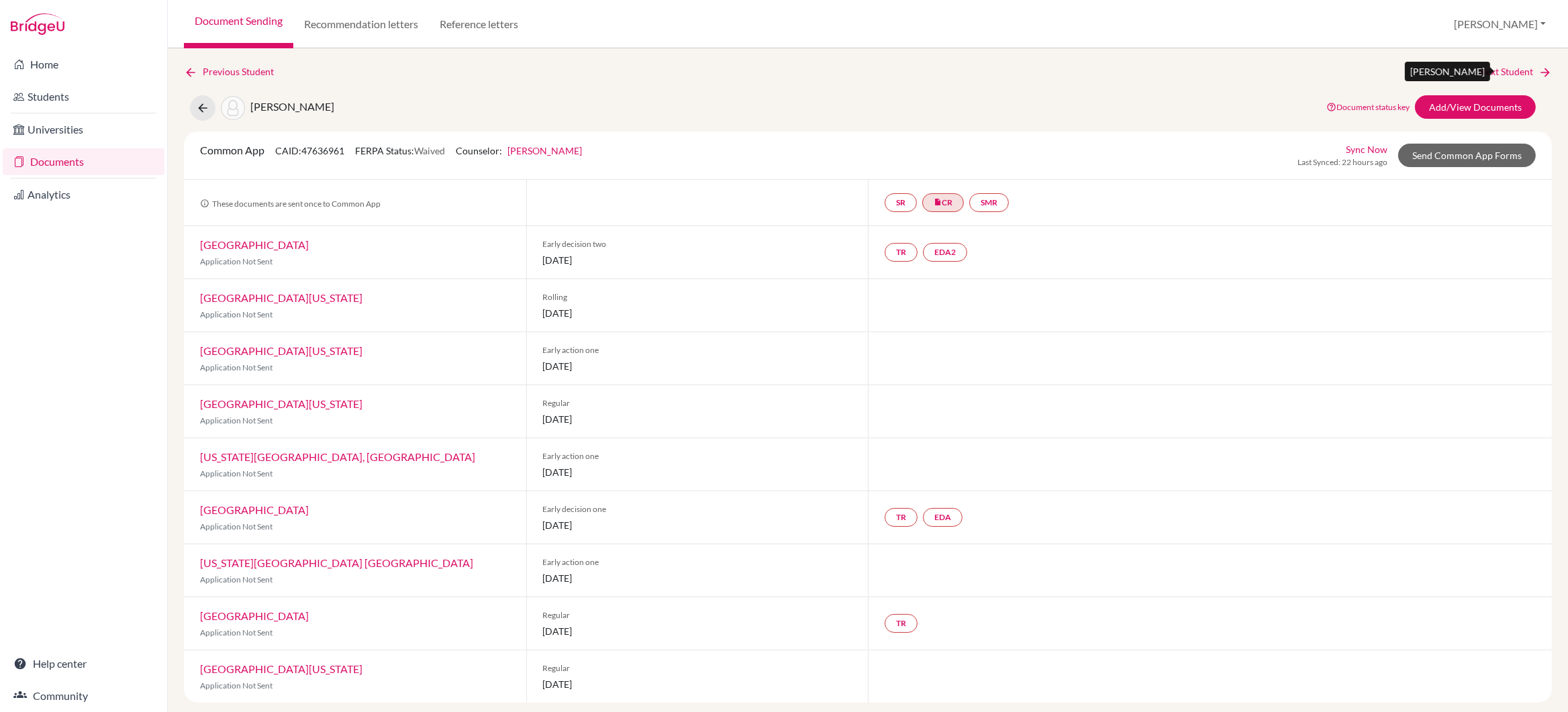
click at [1496, 71] on link "Next Student" at bounding box center [1515, 72] width 73 height 15
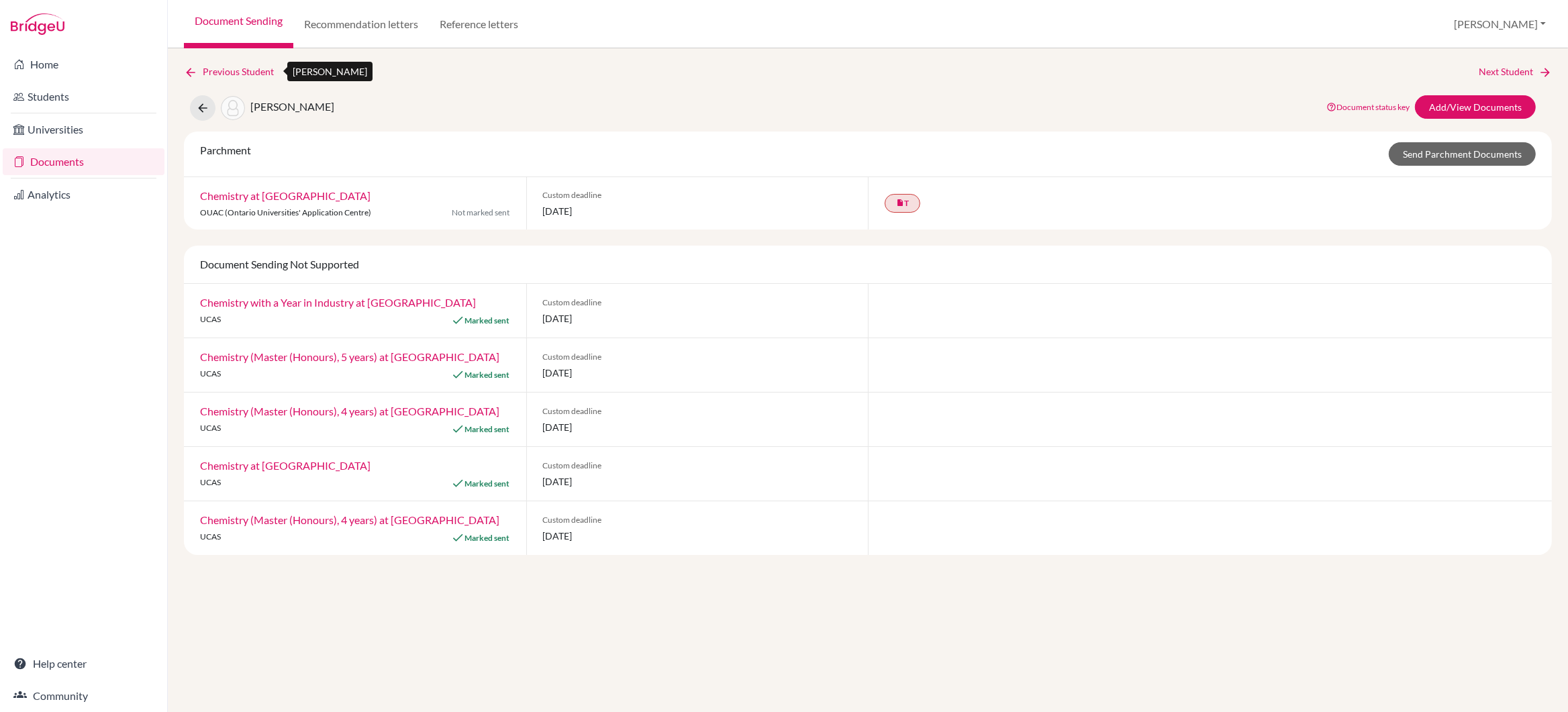
click at [223, 70] on link "Previous Student" at bounding box center [234, 72] width 100 height 15
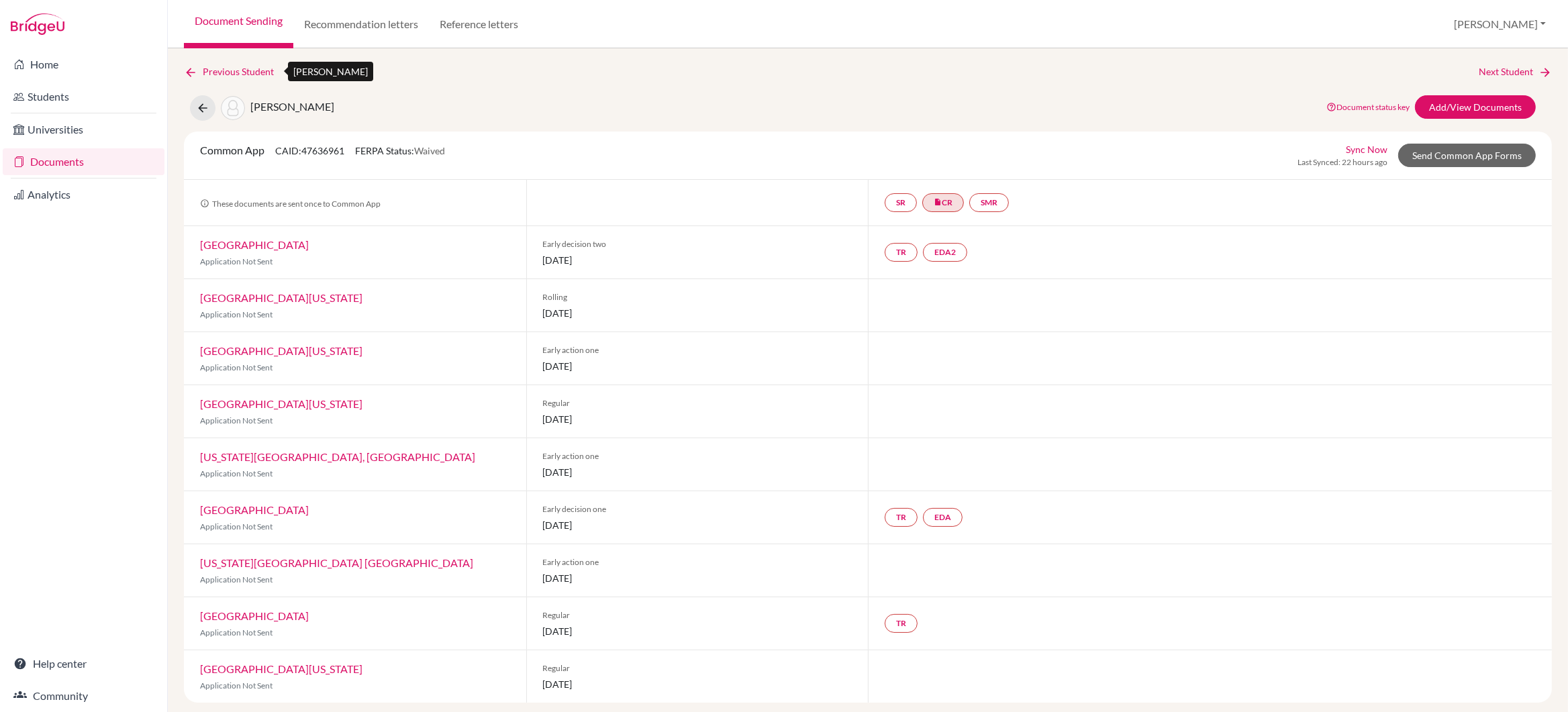
click at [223, 70] on link "Previous Student" at bounding box center [234, 72] width 100 height 15
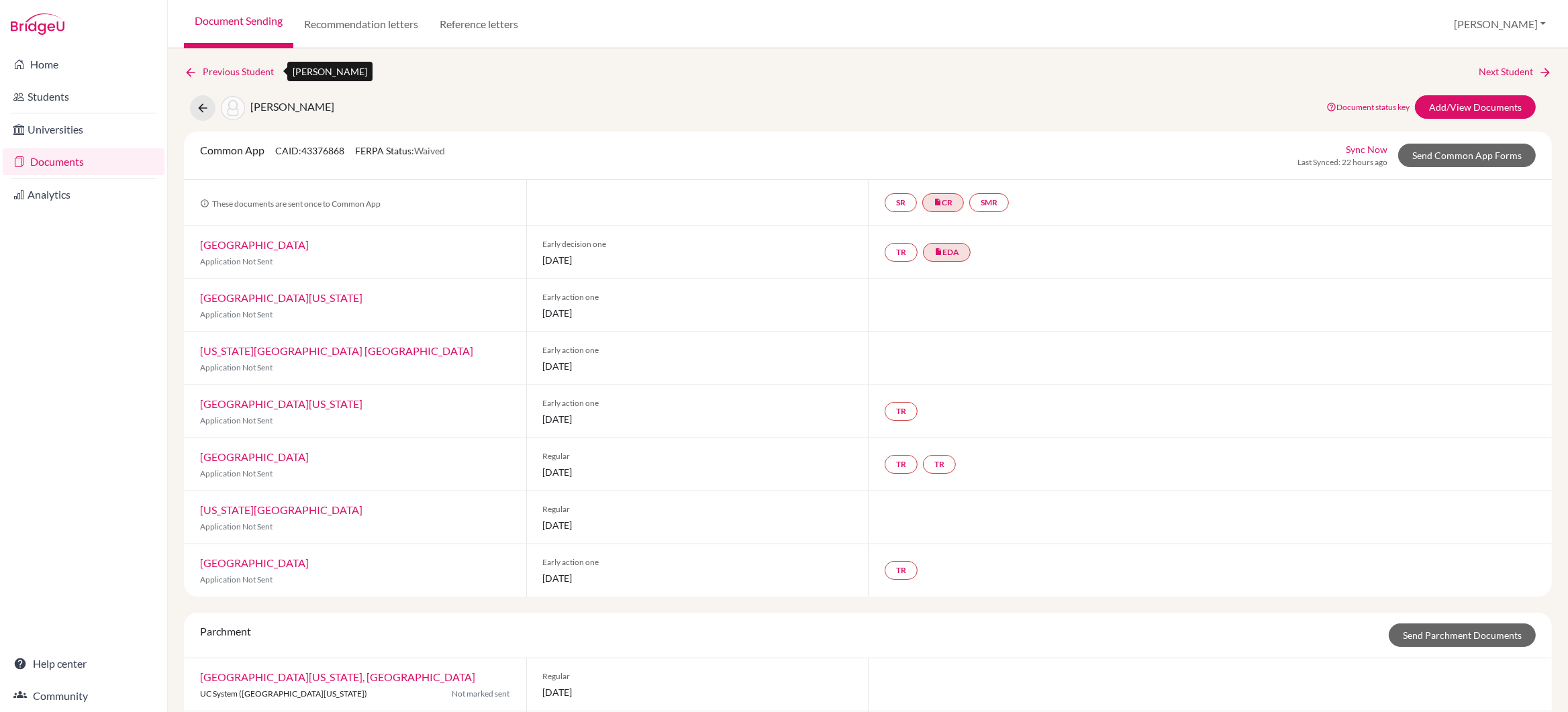
click at [223, 70] on link "Previous Student" at bounding box center [234, 72] width 100 height 15
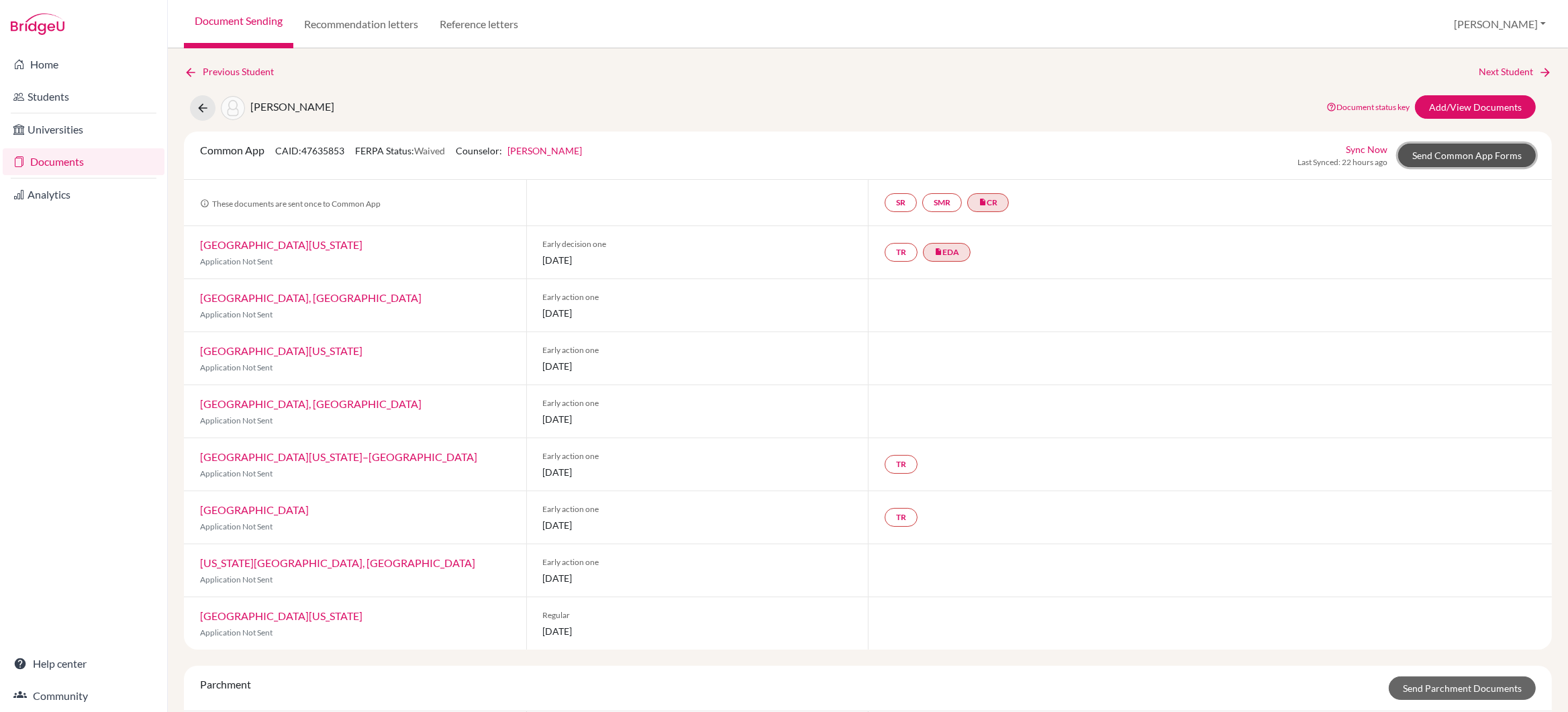
click at [1433, 153] on link "Send Common App Forms" at bounding box center [1467, 155] width 138 height 23
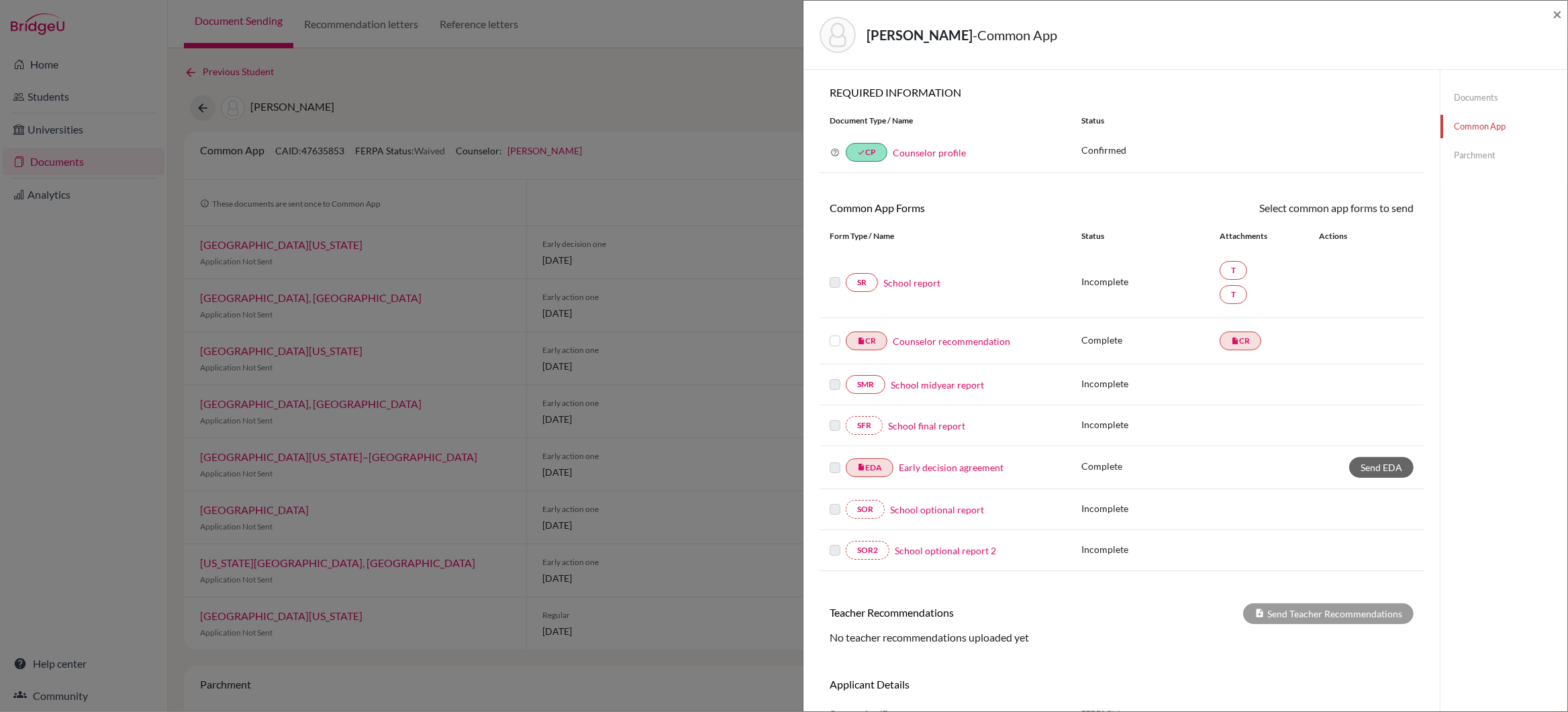
click at [909, 282] on link "School report" at bounding box center [912, 282] width 57 height 14
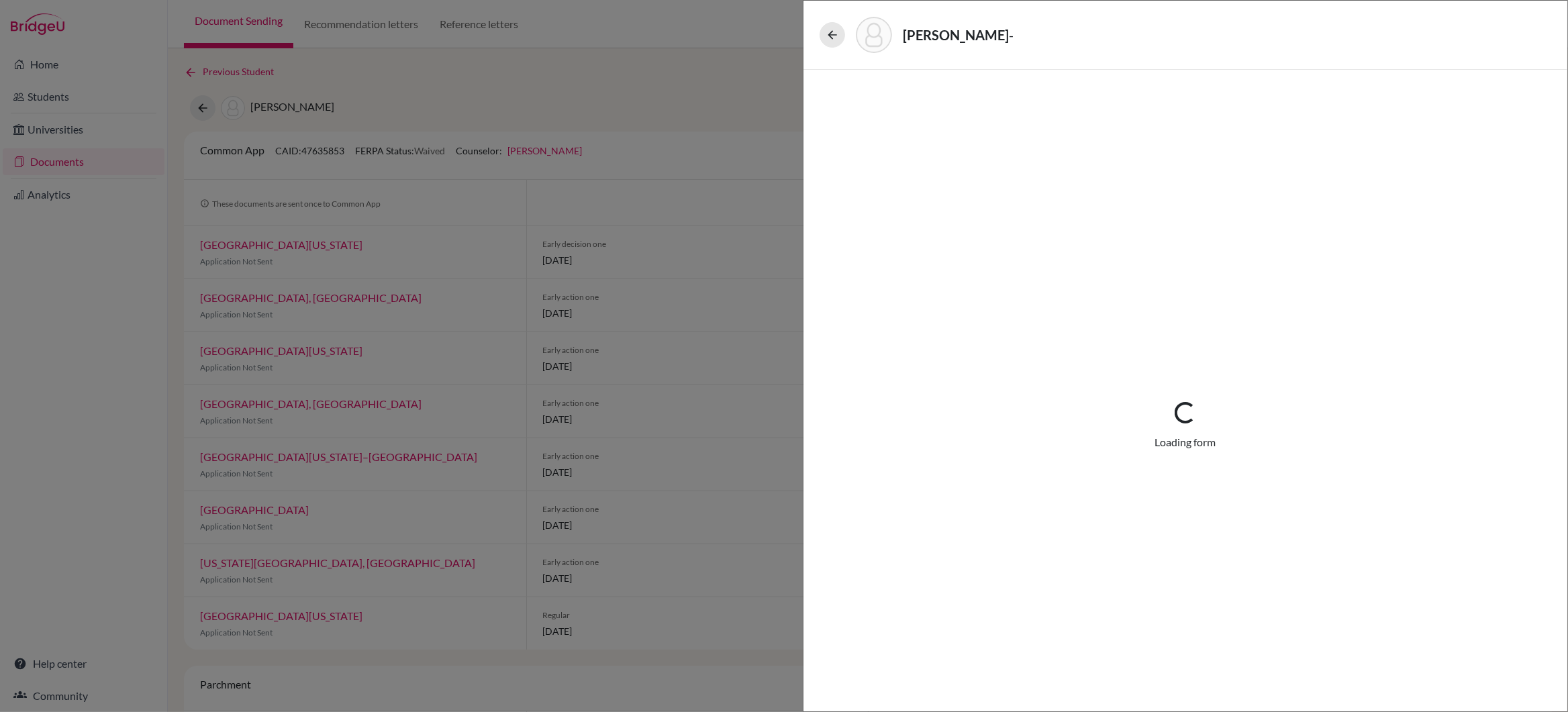
select select "4"
select select "677233"
select select "672597"
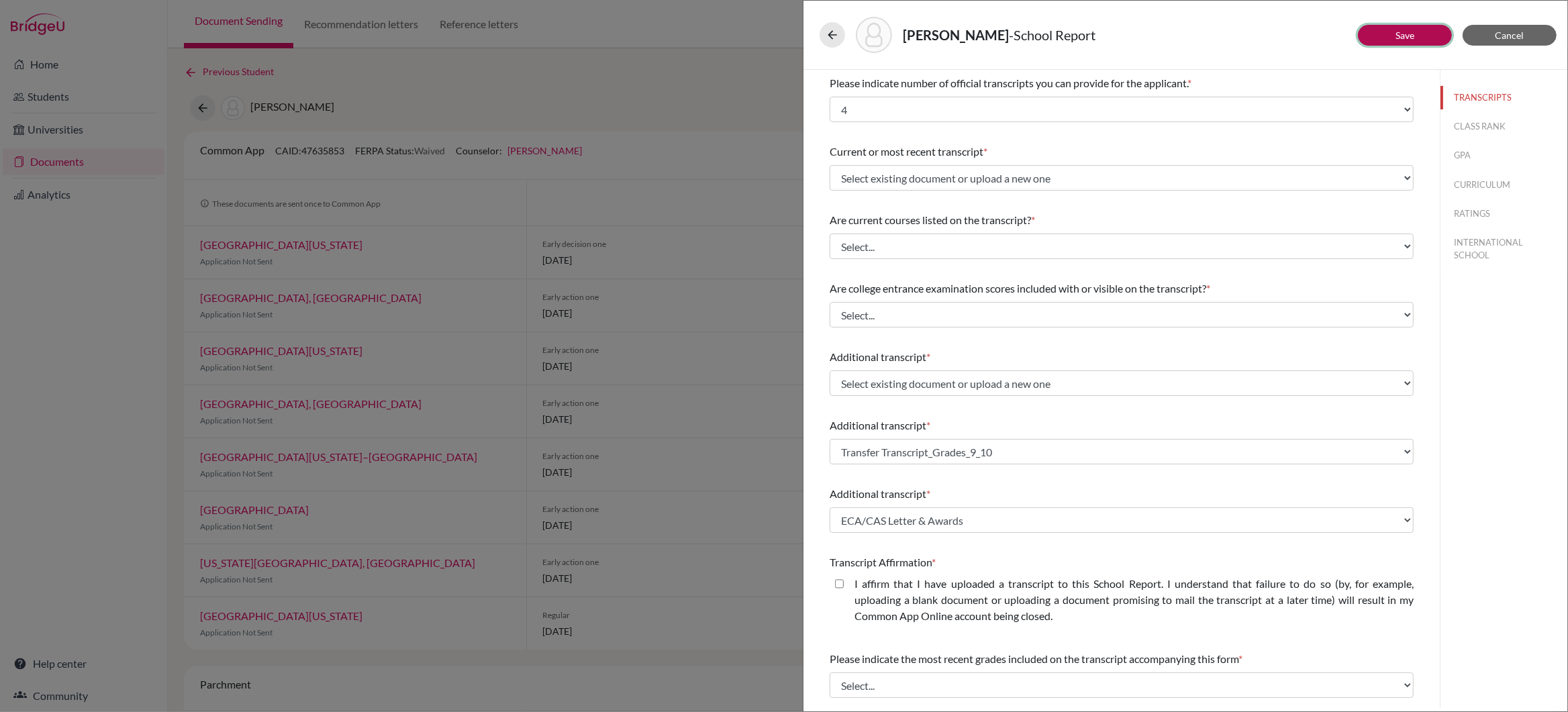
click at [1418, 34] on button "Save" at bounding box center [1405, 36] width 94 height 21
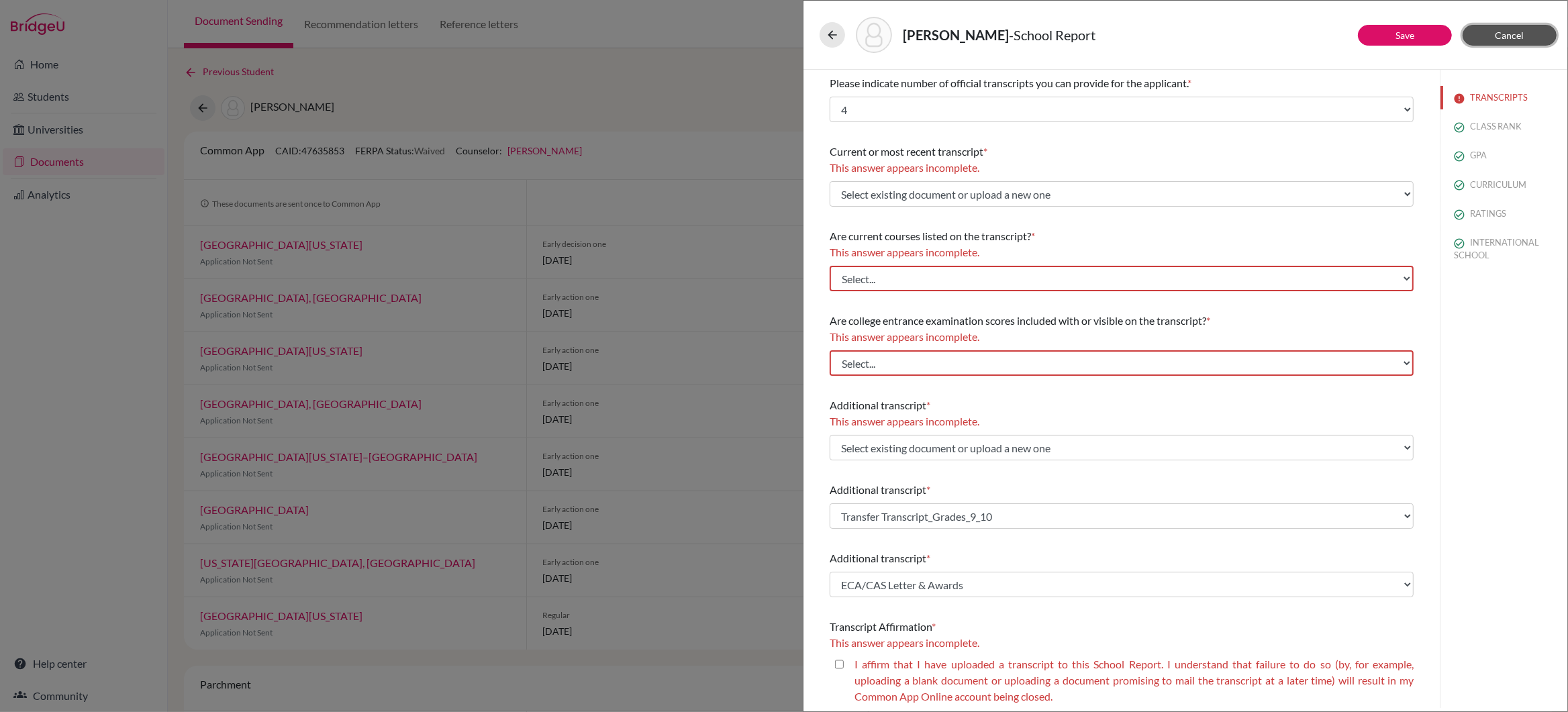
click at [1506, 34] on span "Cancel" at bounding box center [1511, 36] width 29 height 11
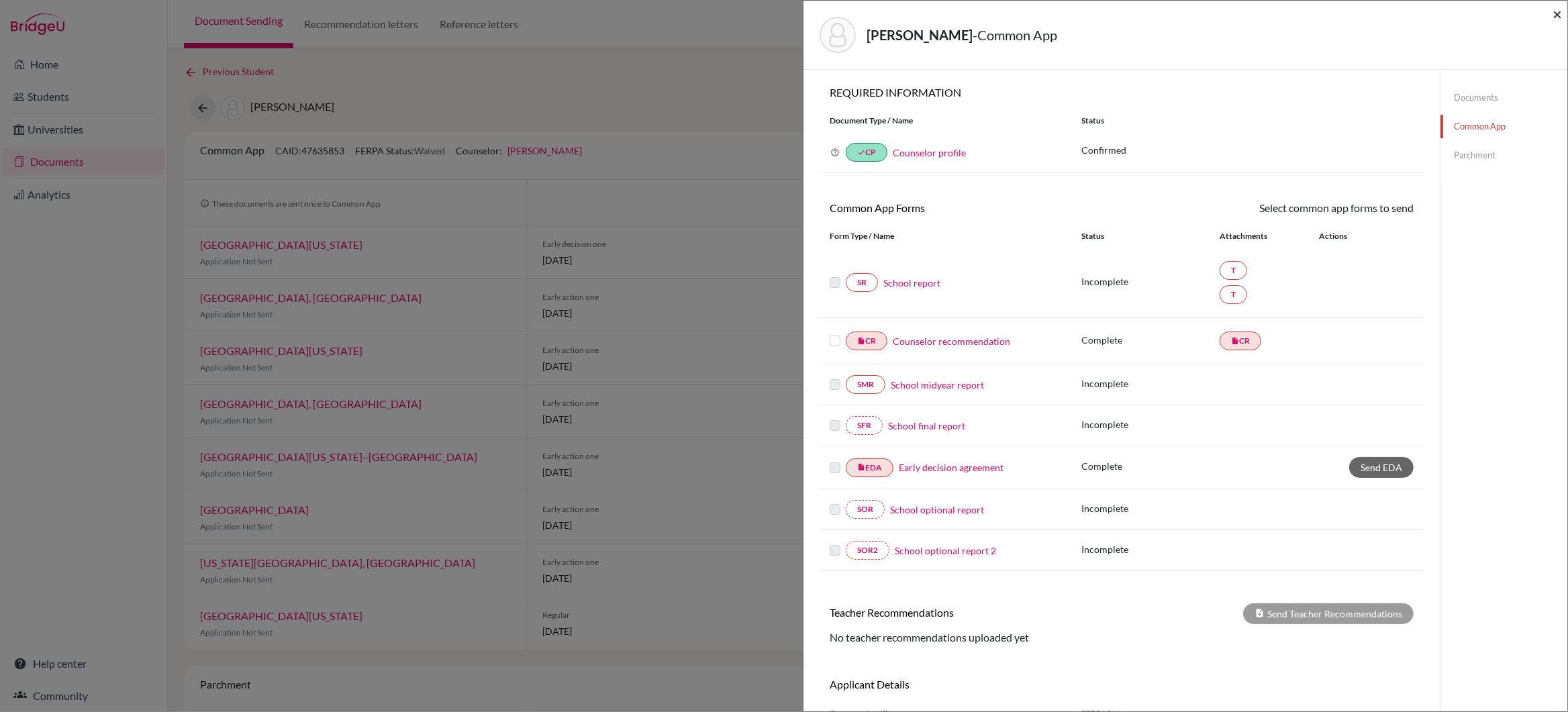
click at [1553, 14] on span "×" at bounding box center [1557, 14] width 10 height 19
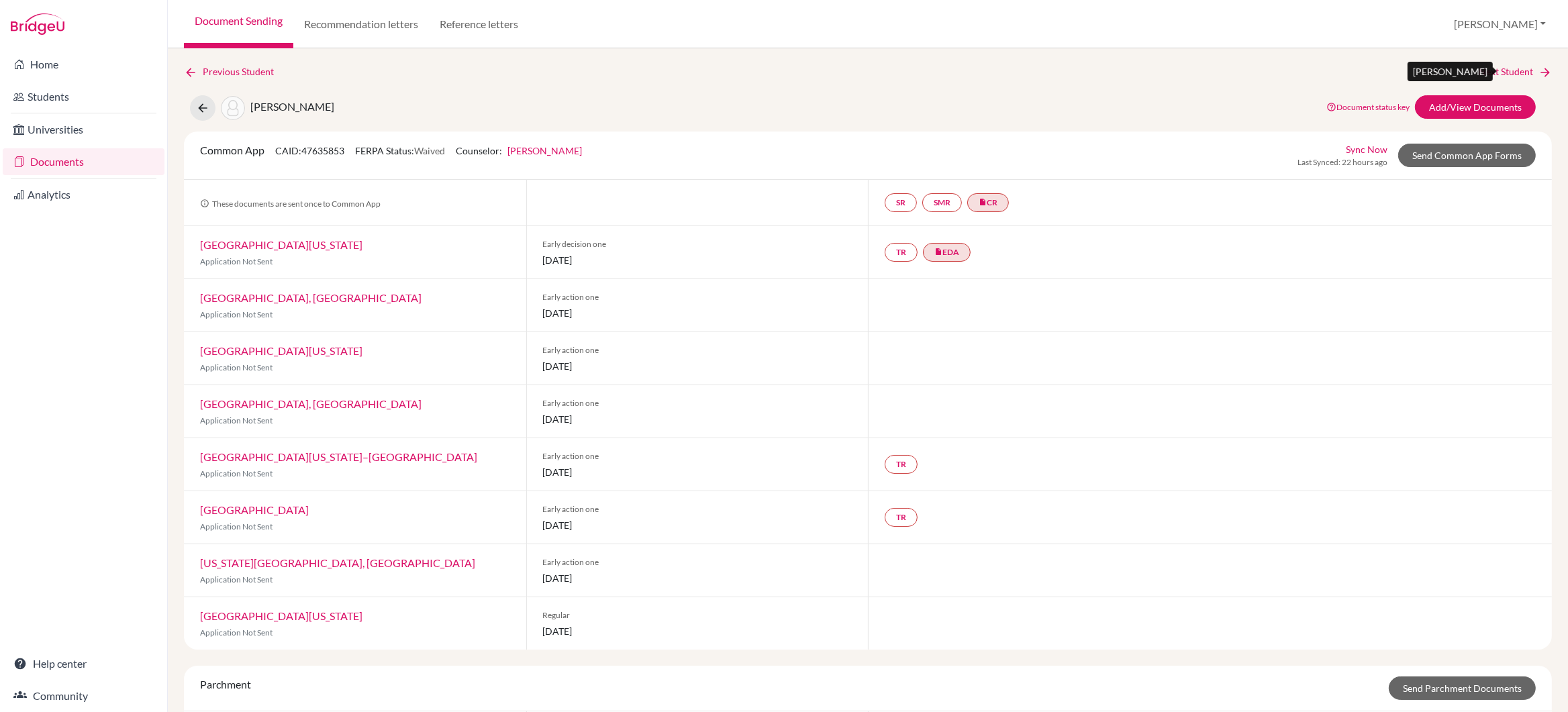
click at [1483, 70] on link "Next Student" at bounding box center [1515, 72] width 73 height 15
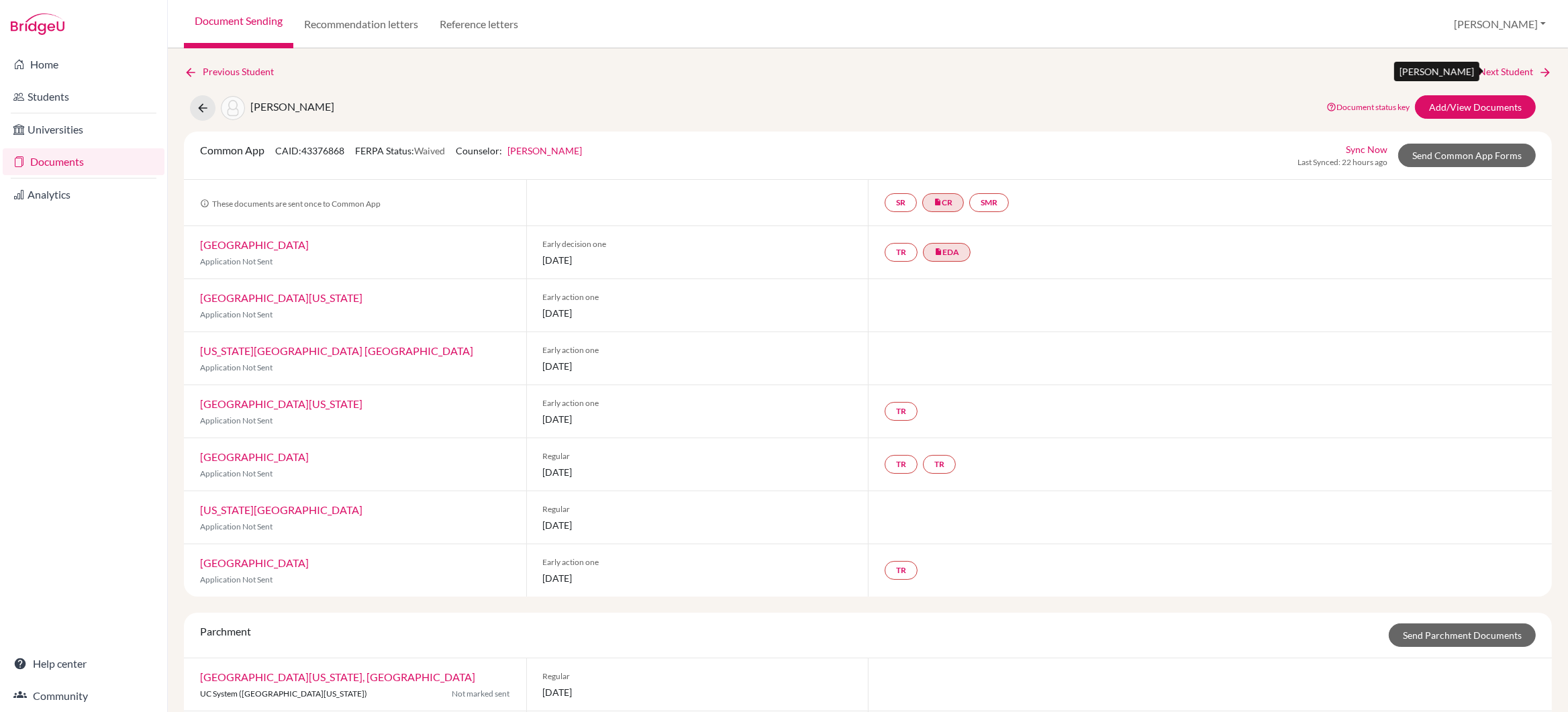
click at [1483, 70] on link "Next Student" at bounding box center [1515, 72] width 73 height 15
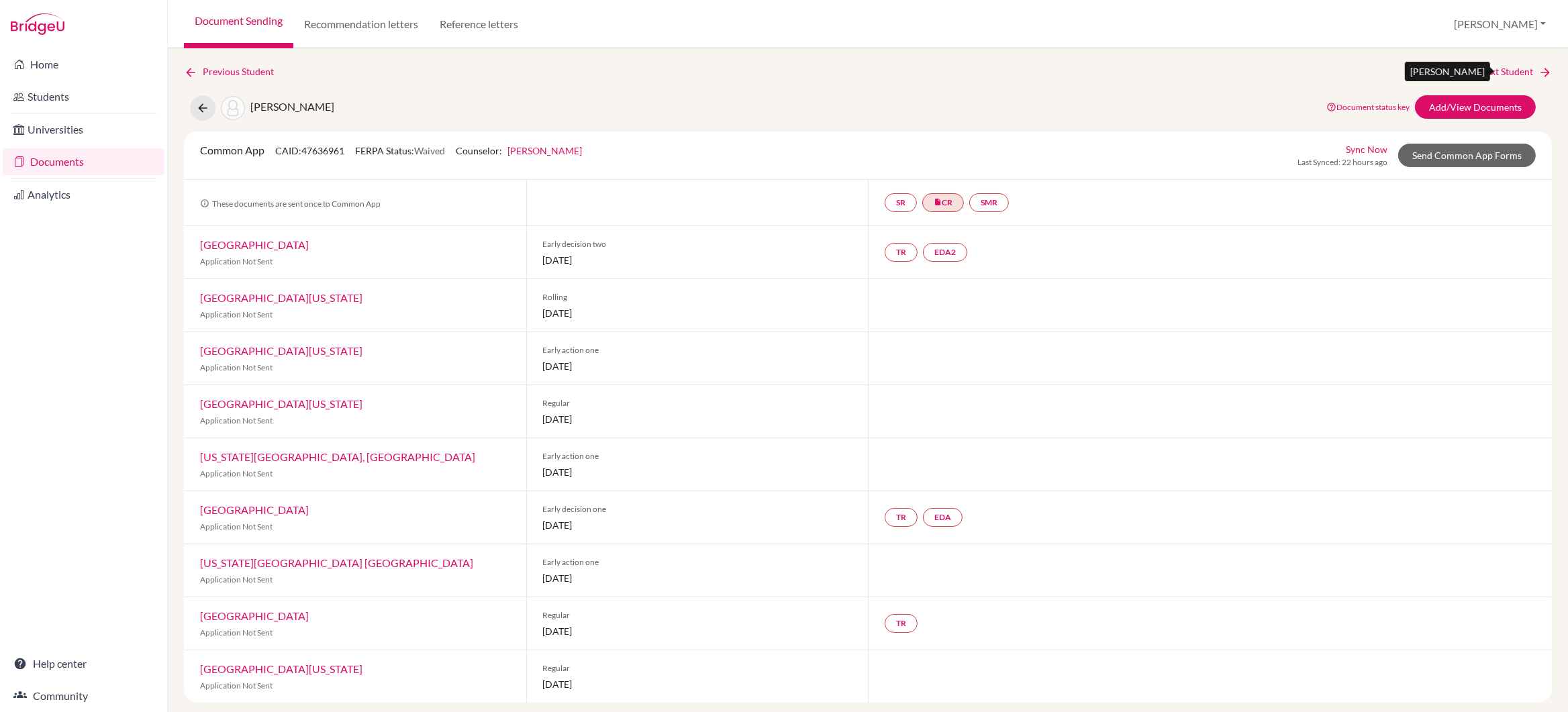
click at [1483, 70] on link "Next Student" at bounding box center [1515, 72] width 73 height 15
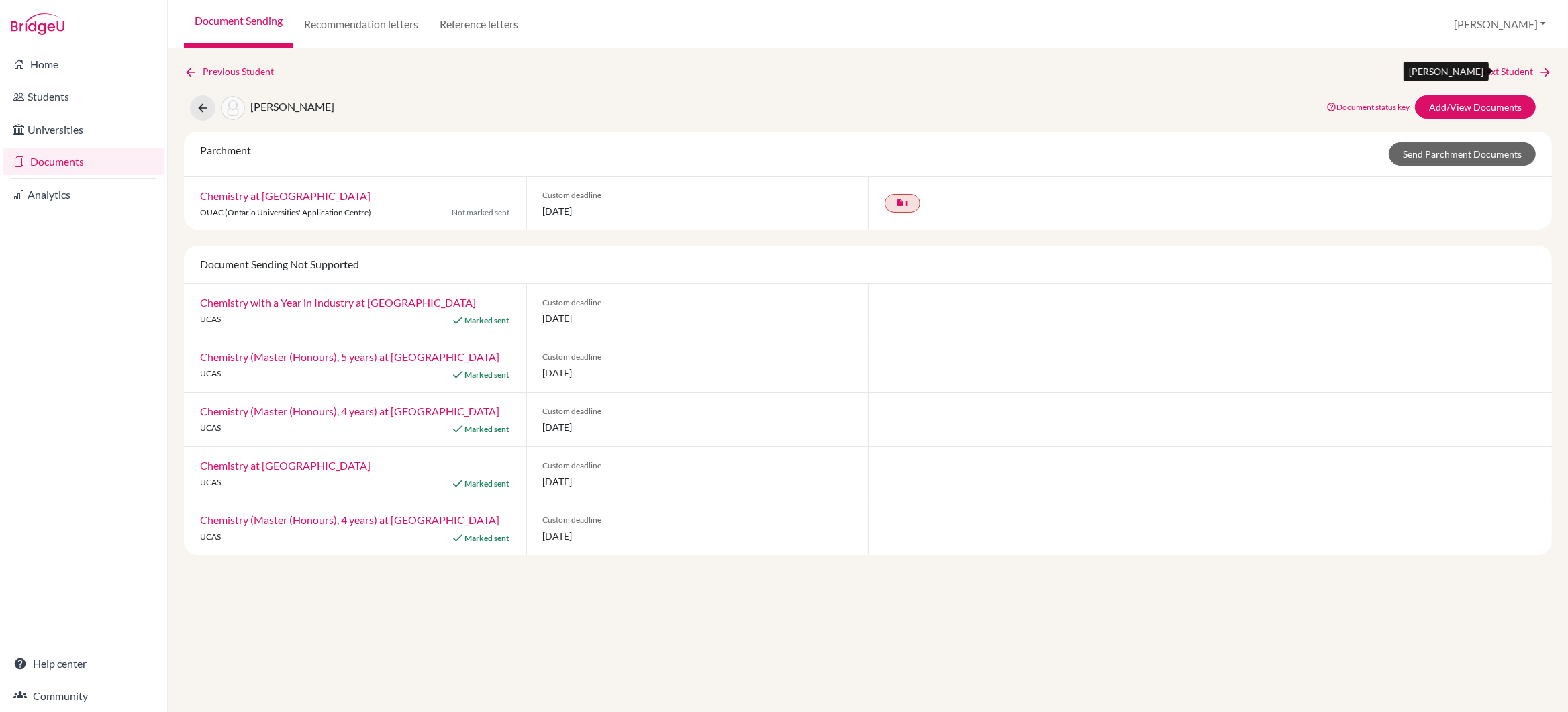
click at [1483, 71] on link "Next Student" at bounding box center [1515, 72] width 73 height 15
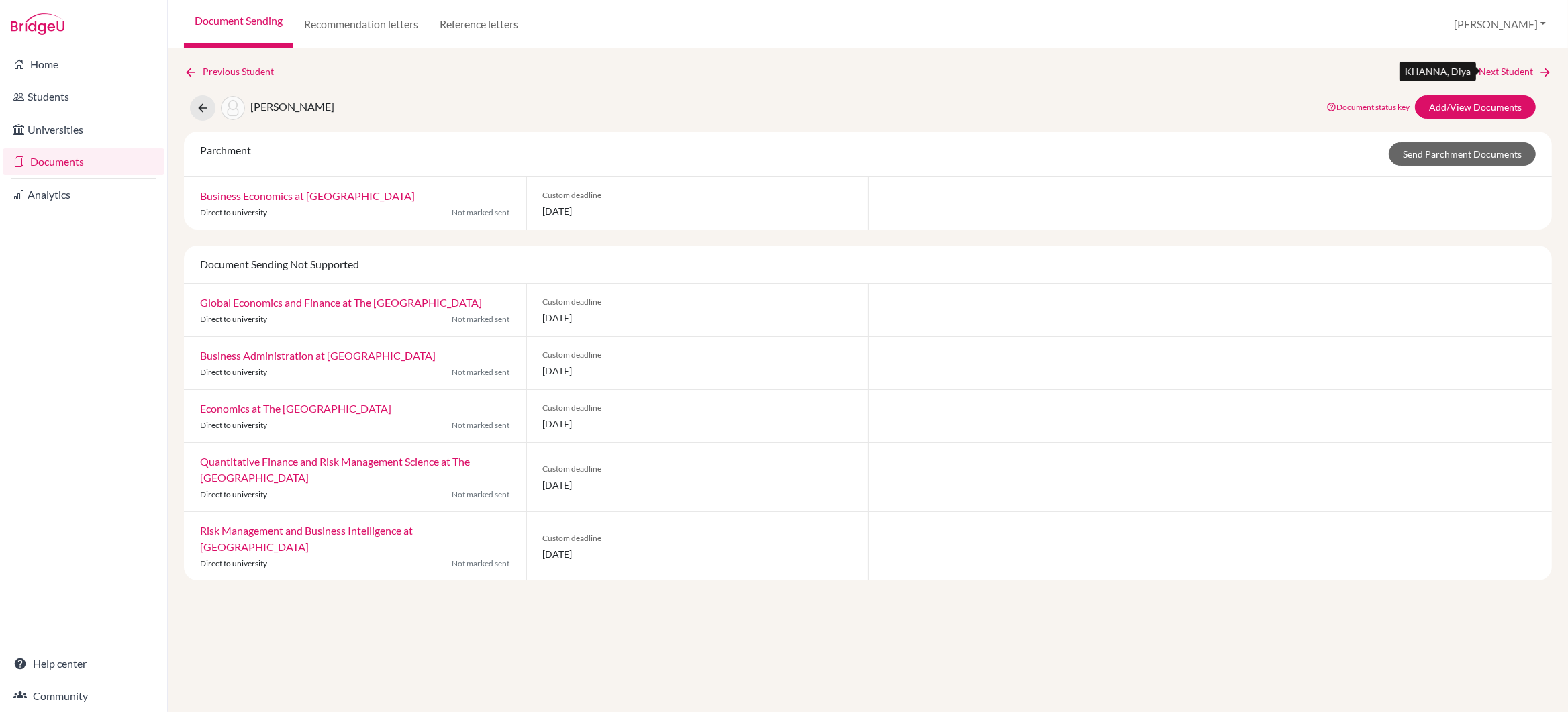
click at [1483, 71] on link "Next Student" at bounding box center [1515, 72] width 73 height 15
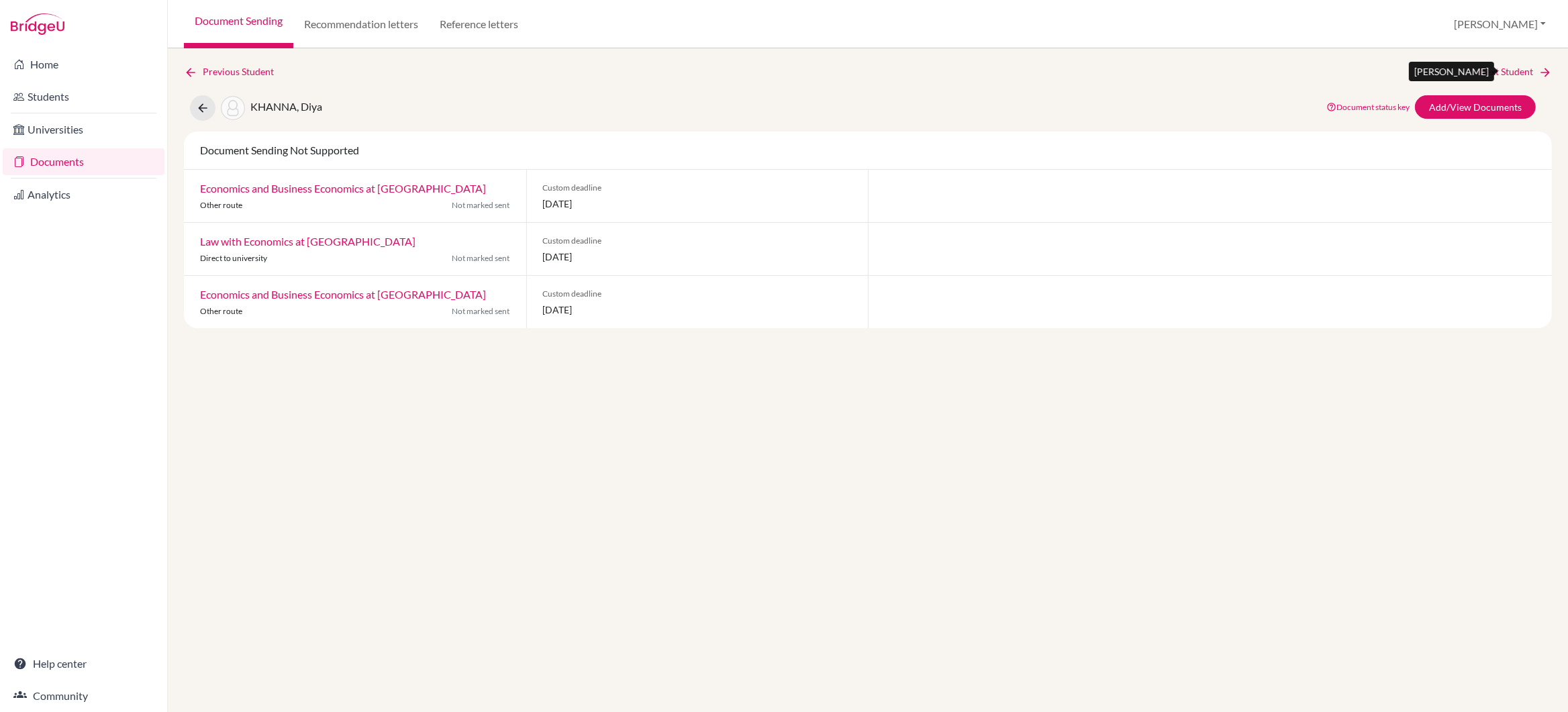
click at [1483, 71] on link "Next Student" at bounding box center [1515, 72] width 73 height 15
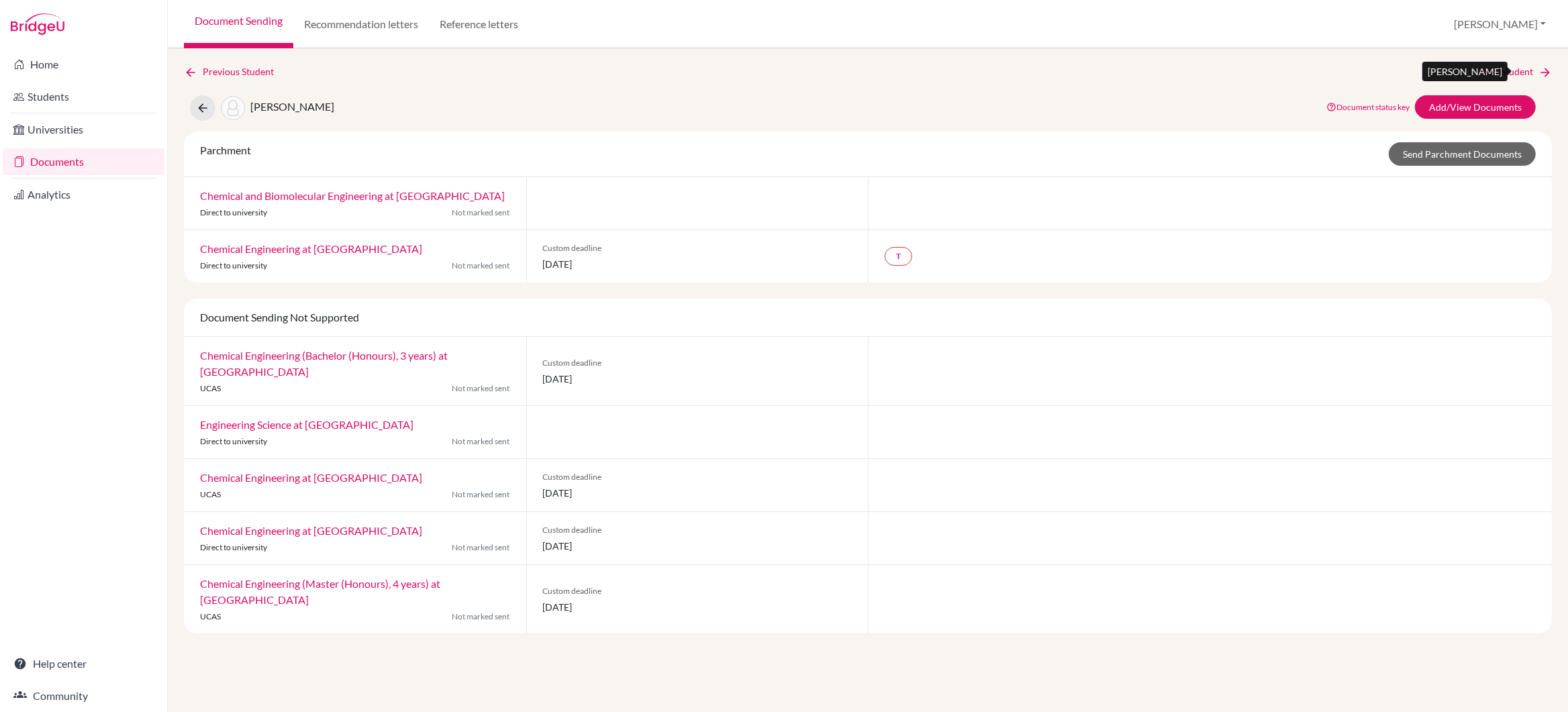
click at [1524, 68] on link "Next Student" at bounding box center [1515, 72] width 73 height 15
